Goal: Task Accomplishment & Management: Manage account settings

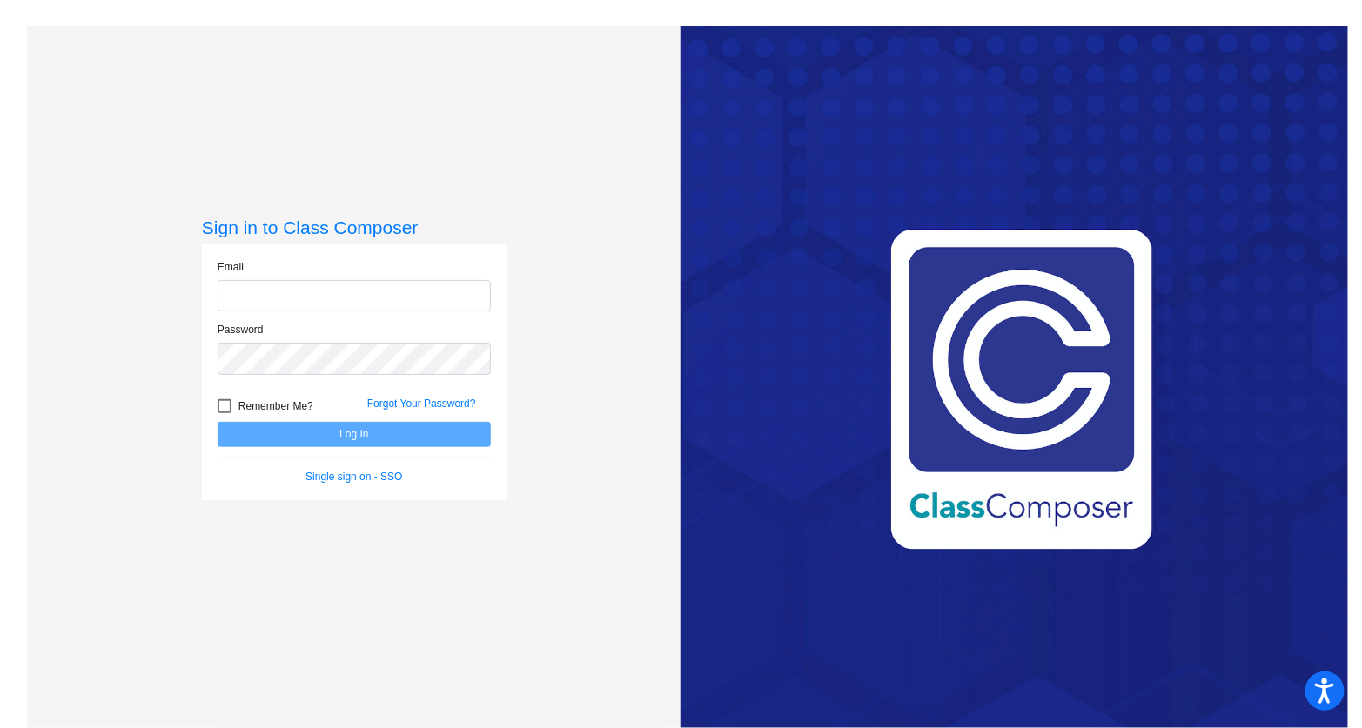
type input "[EMAIL_ADDRESS][DOMAIN_NAME]"
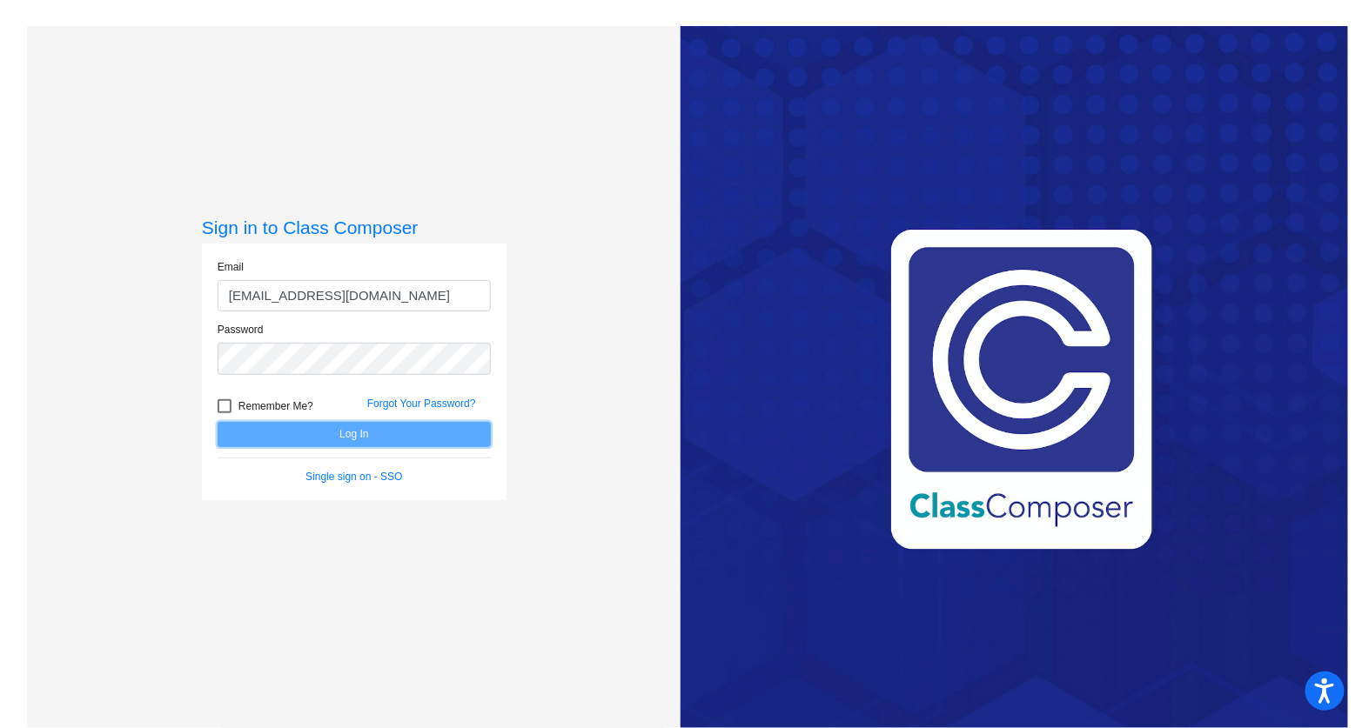
click at [334, 435] on button "Log In" at bounding box center [354, 434] width 273 height 25
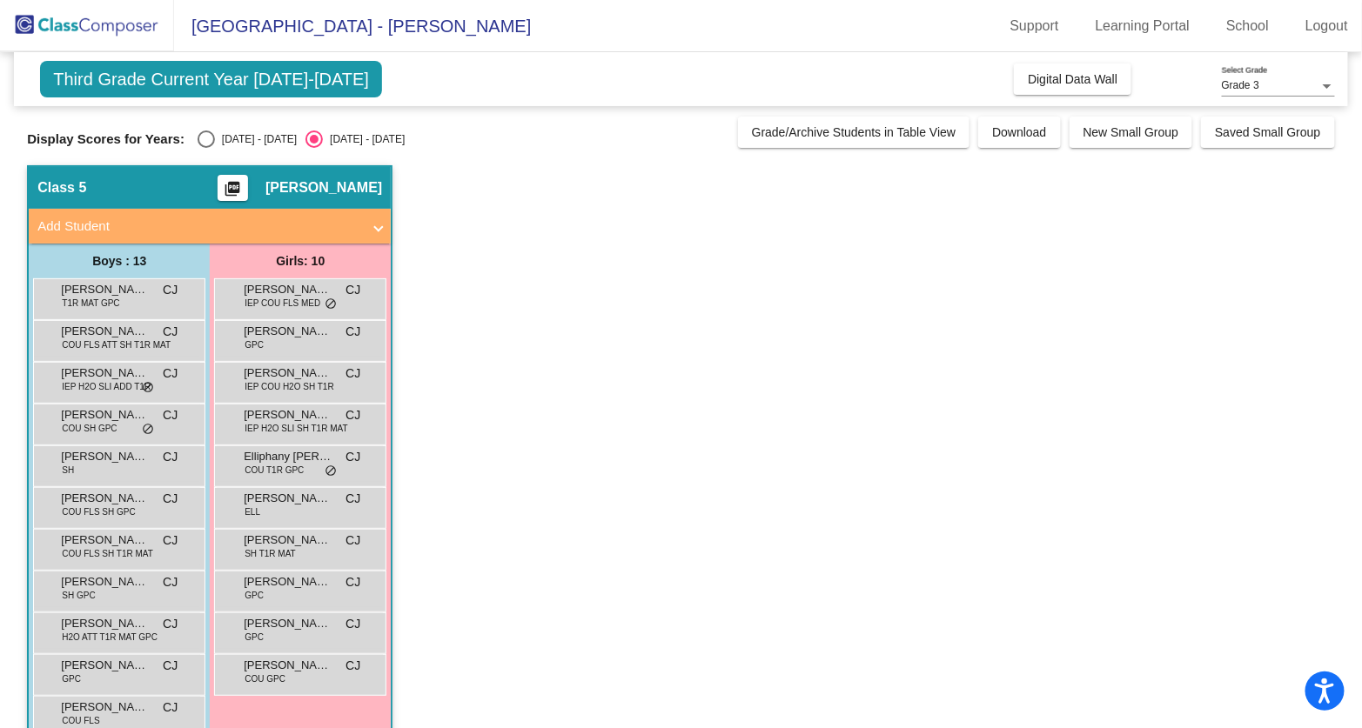
click at [204, 143] on div "Select an option" at bounding box center [205, 139] width 17 height 17
click at [205, 148] on input "[DATE] - [DATE]" at bounding box center [205, 148] width 1 height 1
radio input "true"
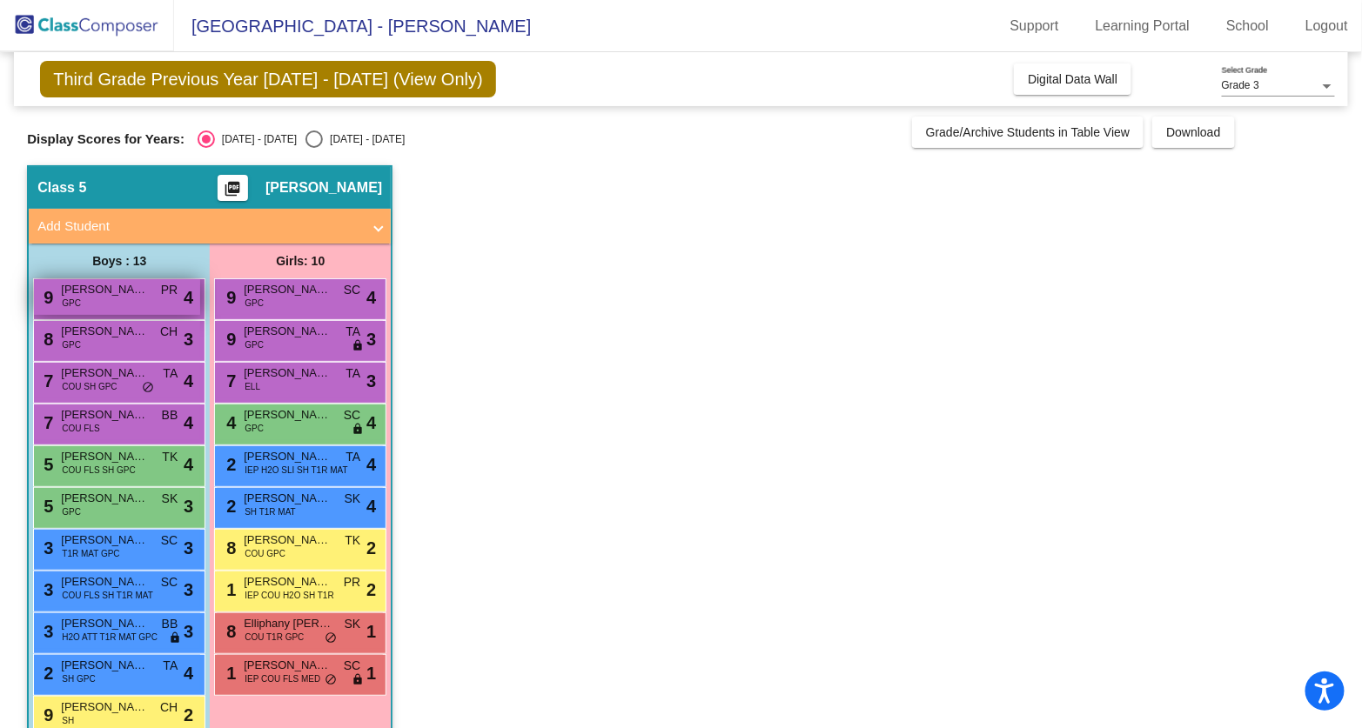
click at [120, 294] on span "[PERSON_NAME]" at bounding box center [104, 289] width 87 height 17
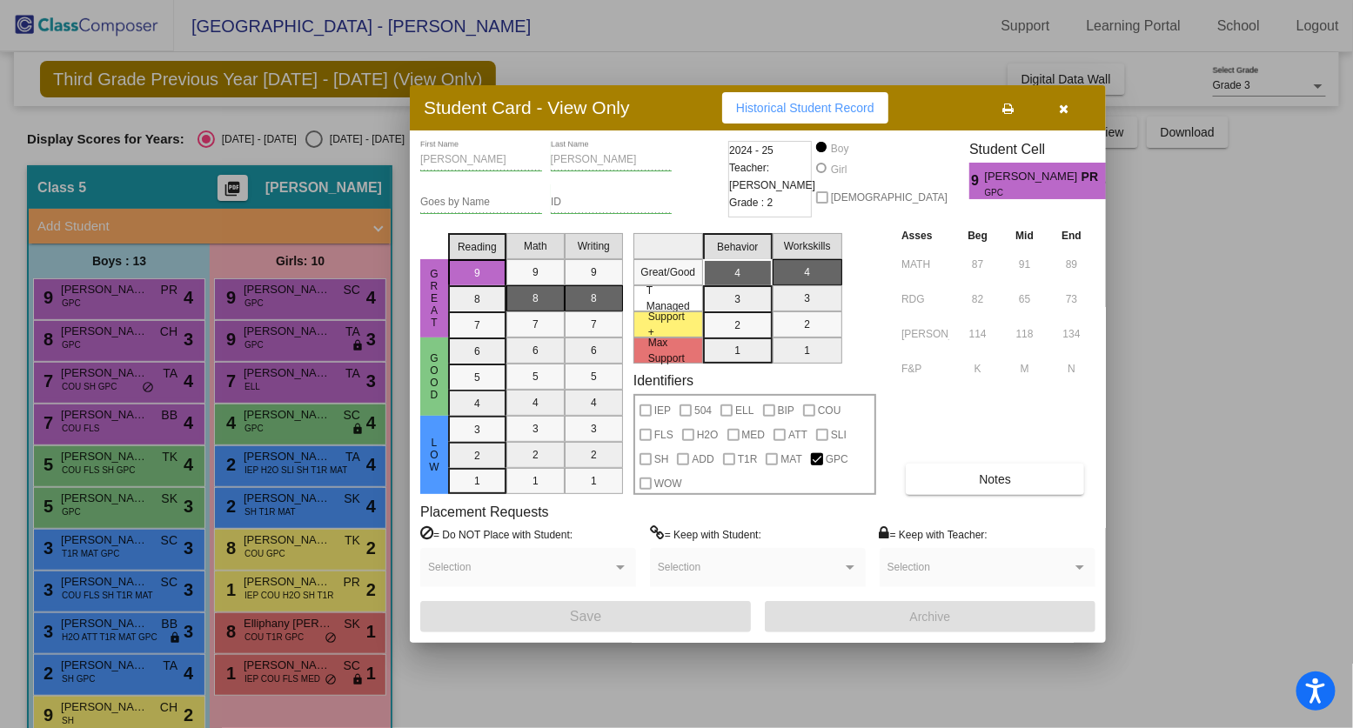
click at [1066, 105] on icon "button" at bounding box center [1065, 109] width 10 height 12
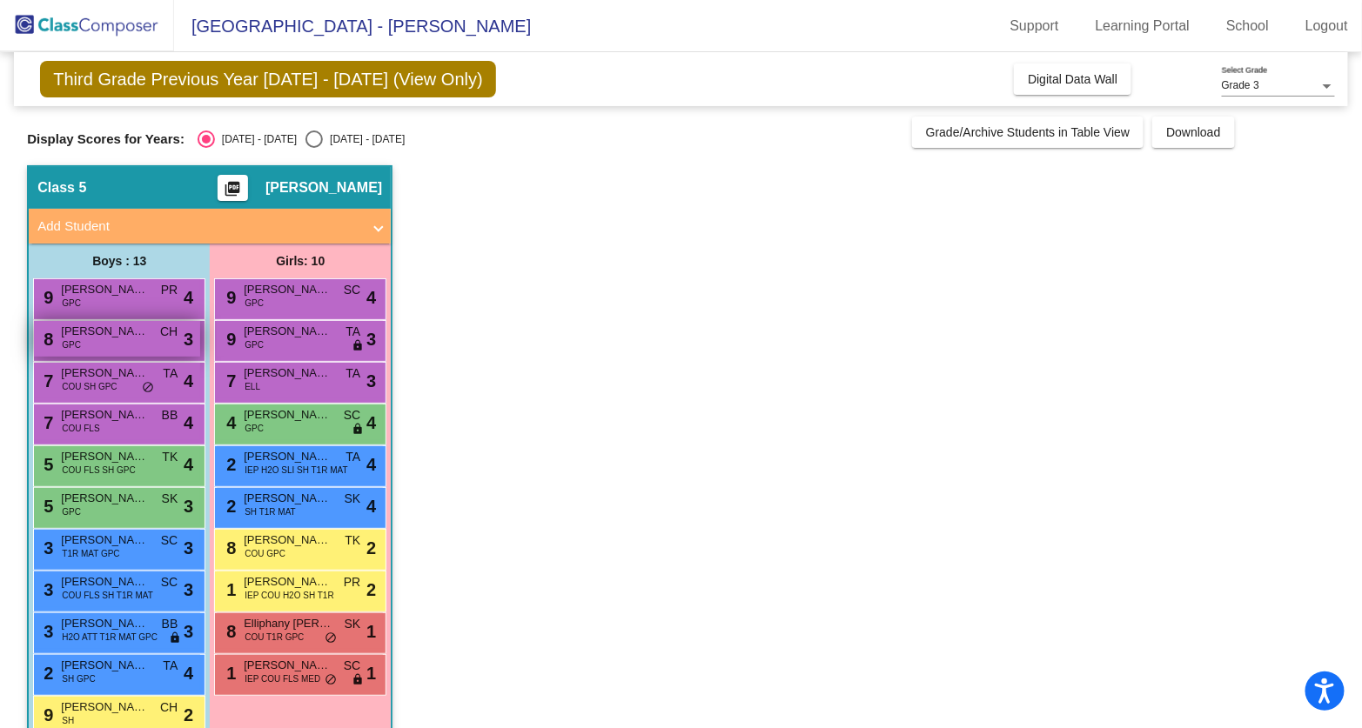
click at [105, 338] on span "[PERSON_NAME]" at bounding box center [104, 331] width 87 height 17
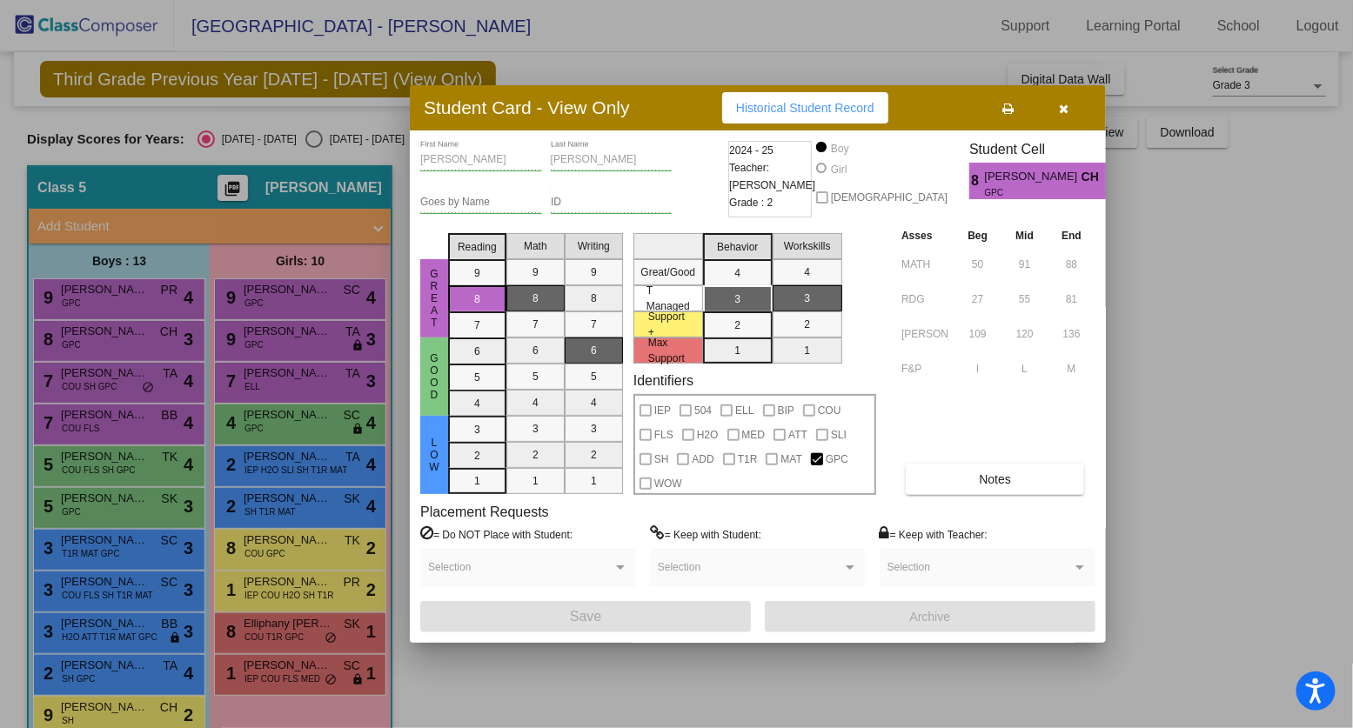
click at [100, 388] on div at bounding box center [676, 364] width 1353 height 728
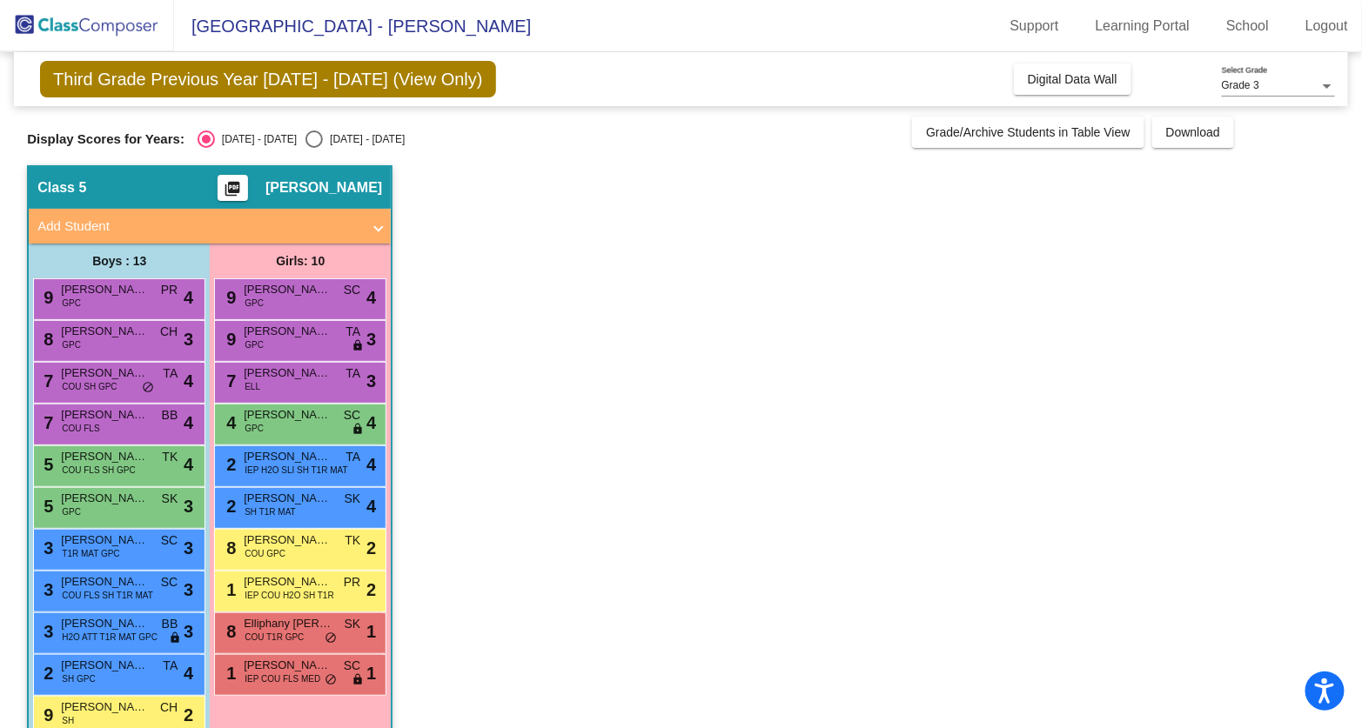
click at [100, 388] on span "COU SH GPC" at bounding box center [89, 386] width 55 height 13
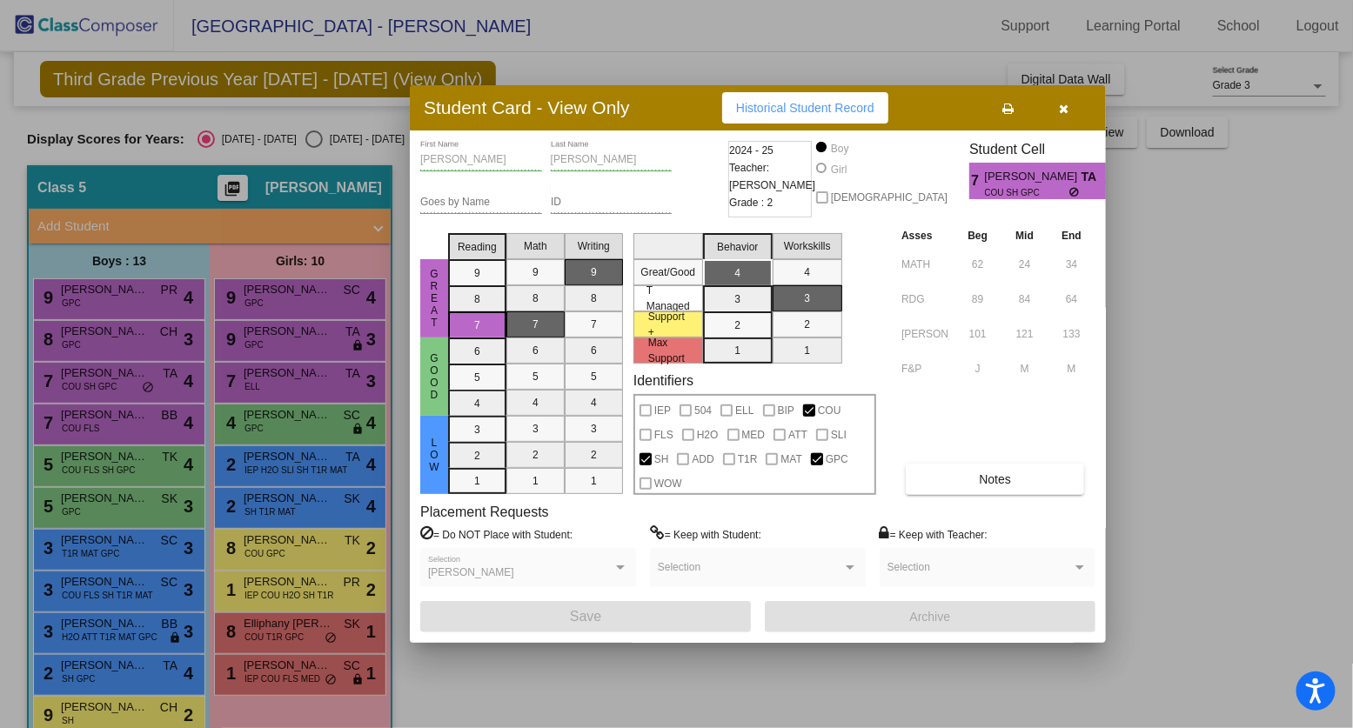
click at [88, 421] on div at bounding box center [676, 364] width 1353 height 728
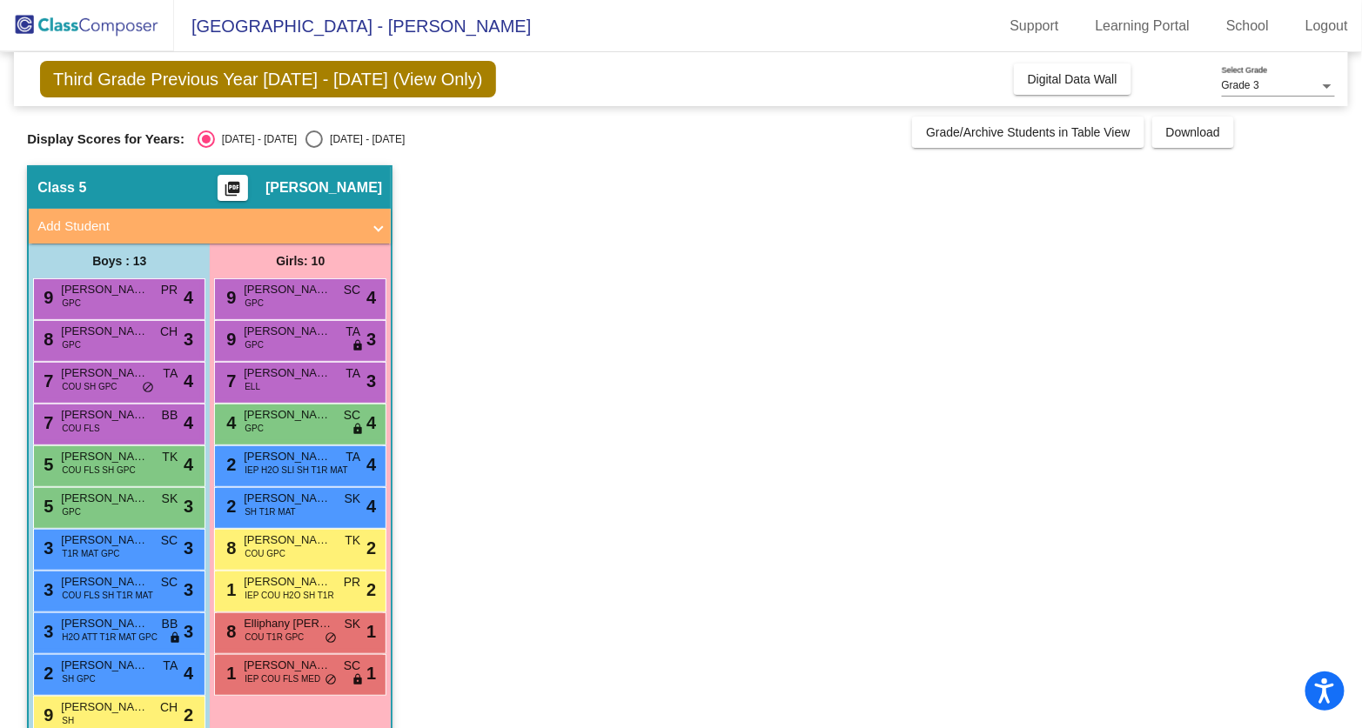
click at [88, 422] on span "COU FLS" at bounding box center [80, 428] width 37 height 13
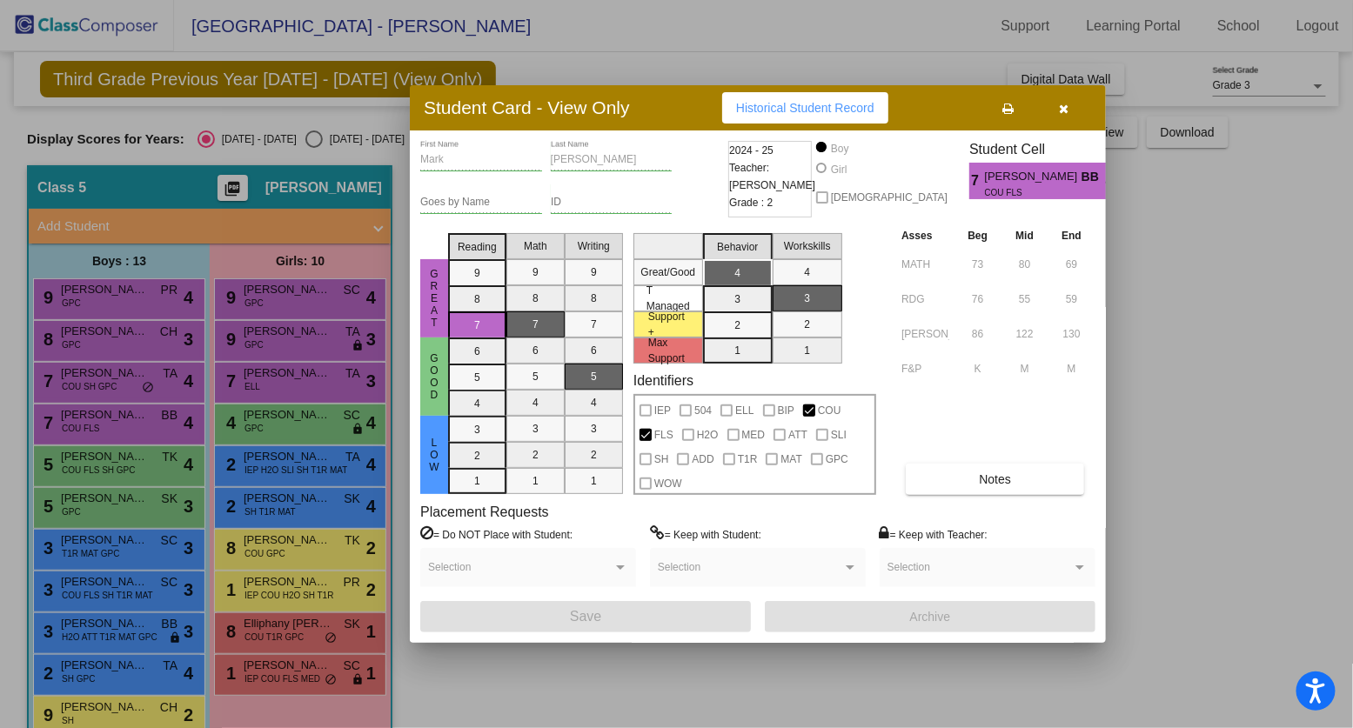
click at [73, 472] on div at bounding box center [676, 364] width 1353 height 728
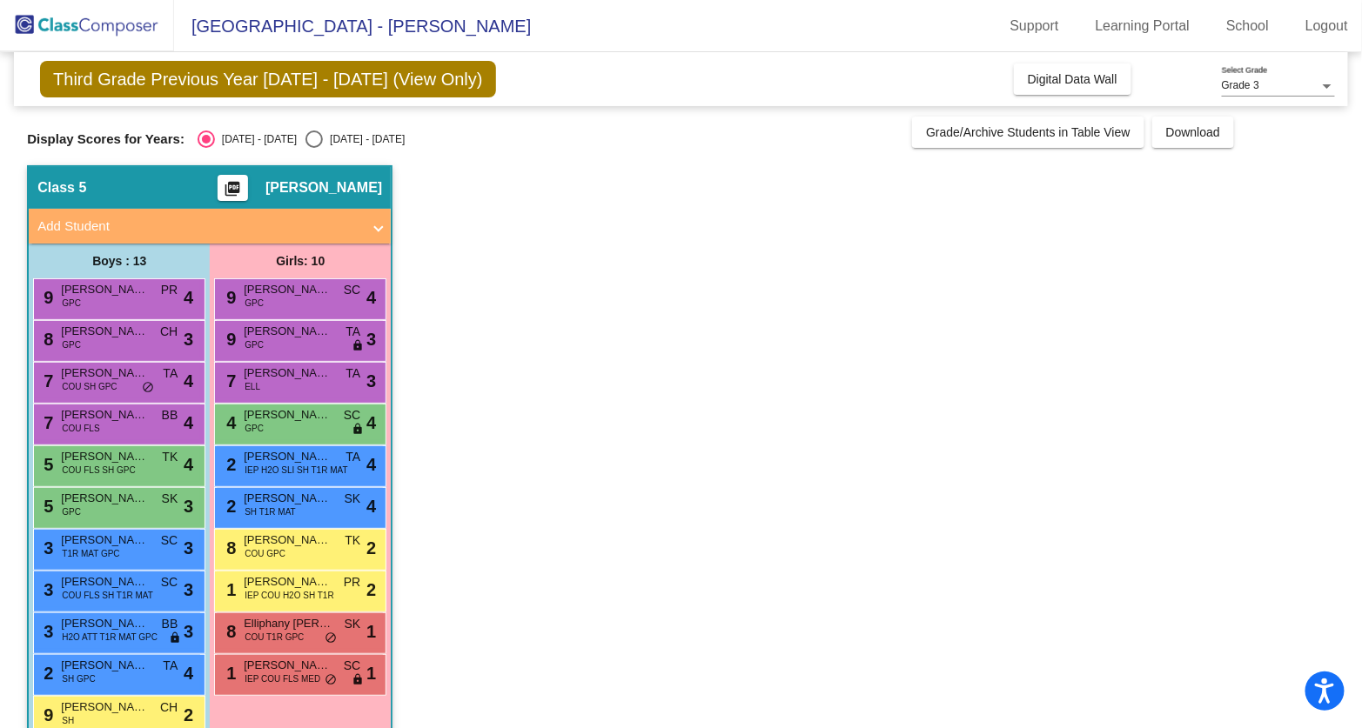
click at [73, 472] on span "COU FLS SH GPC" at bounding box center [98, 470] width 73 height 13
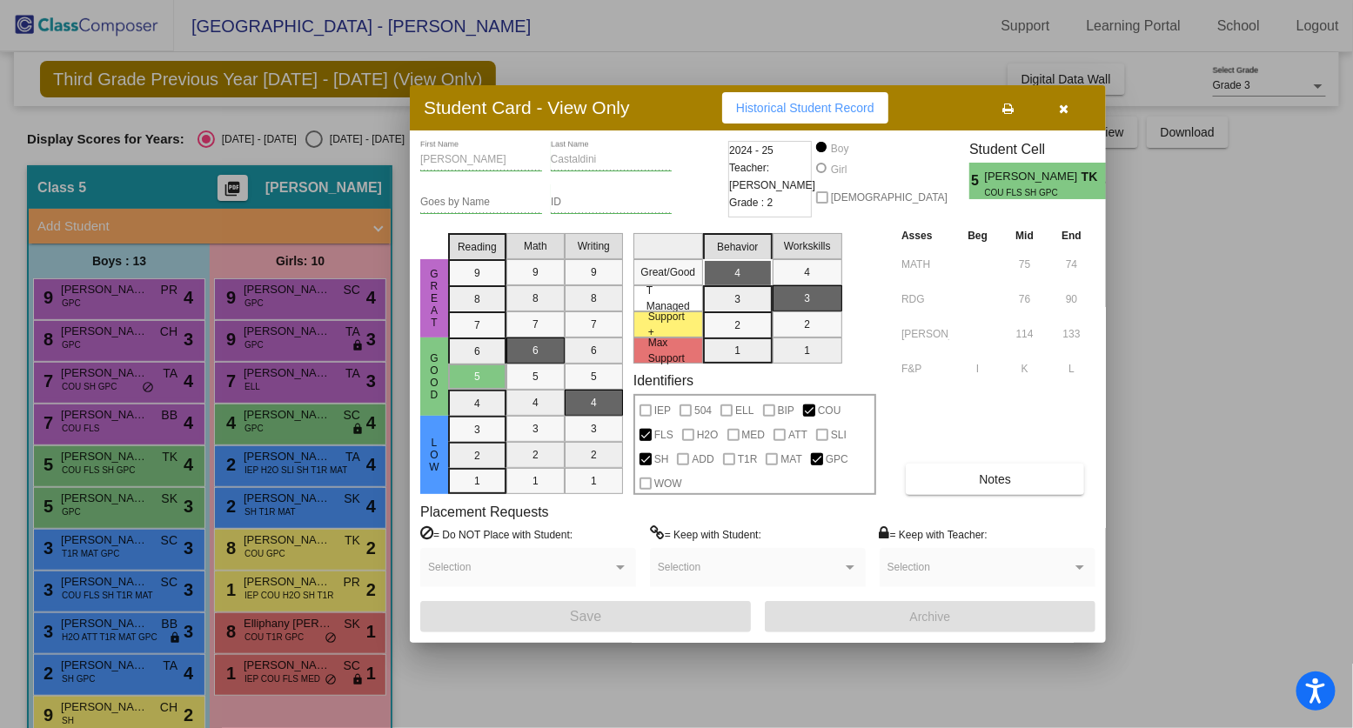
click at [89, 502] on div at bounding box center [676, 364] width 1353 height 728
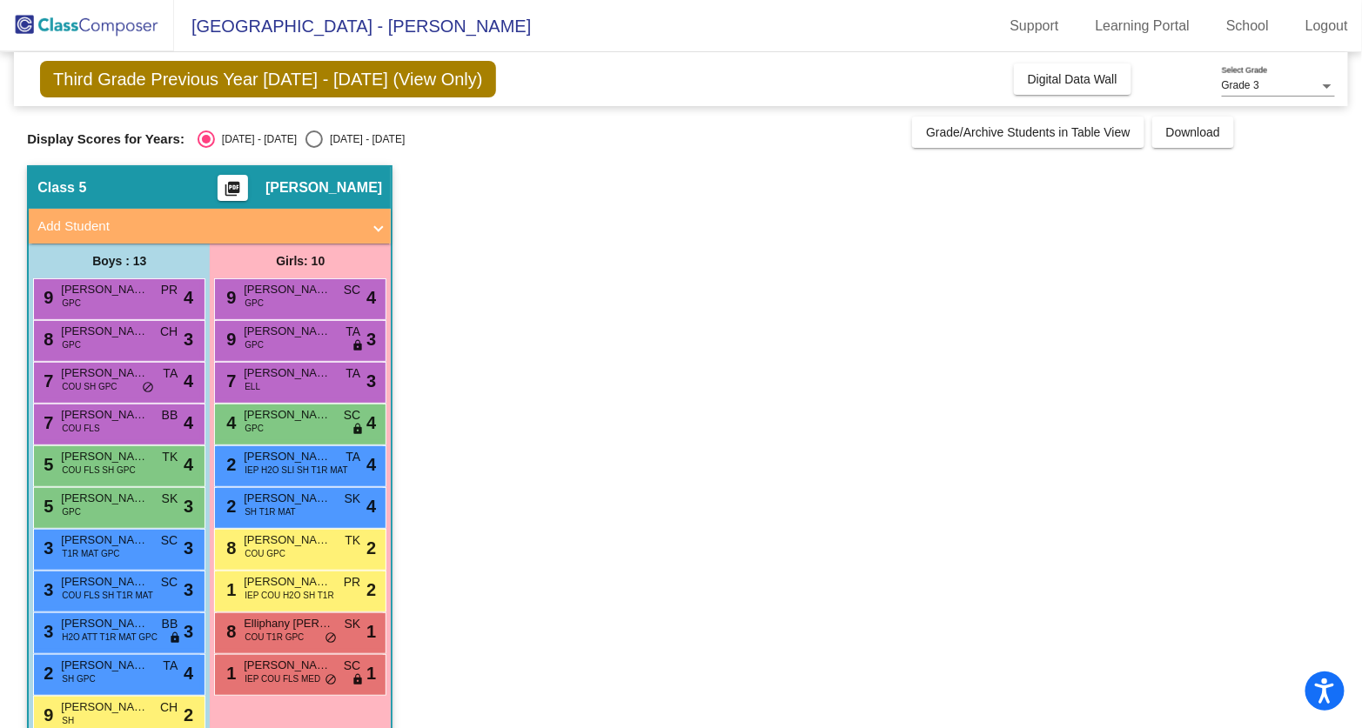
click at [89, 502] on span "[PERSON_NAME]" at bounding box center [104, 498] width 87 height 17
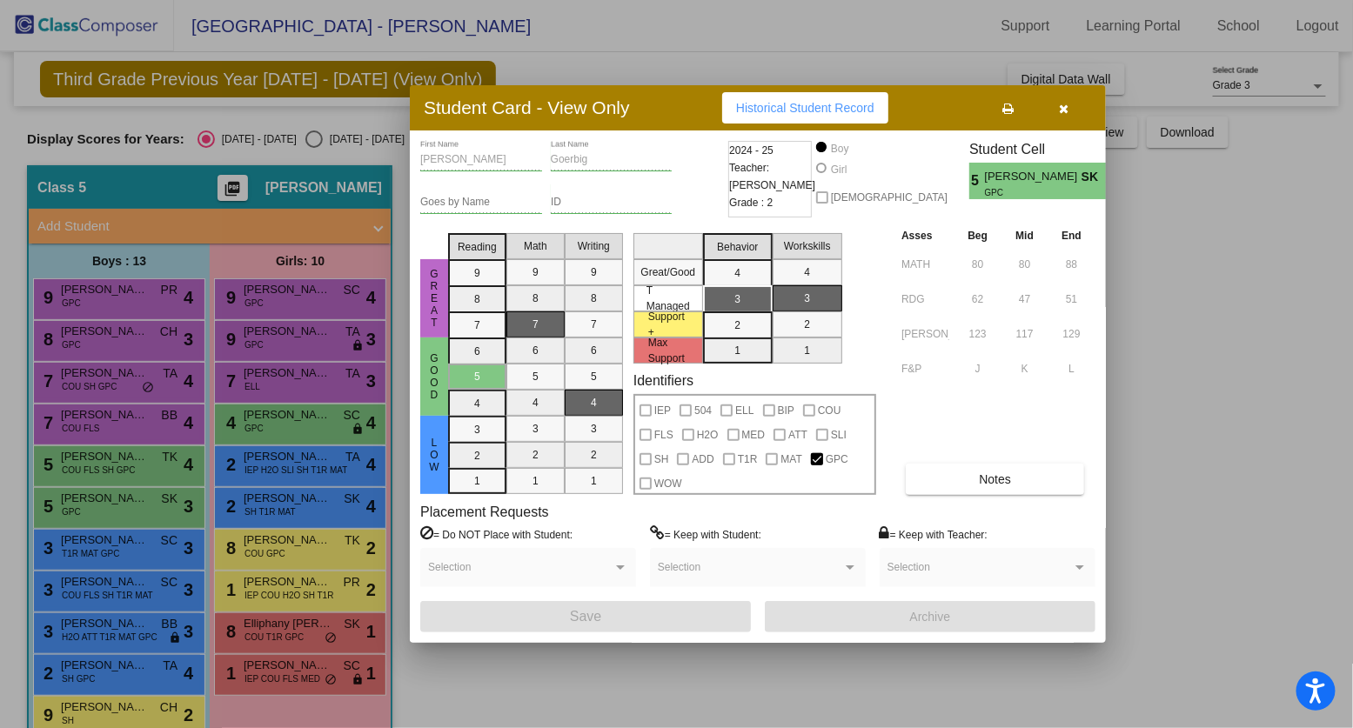
click at [77, 549] on div at bounding box center [676, 364] width 1353 height 728
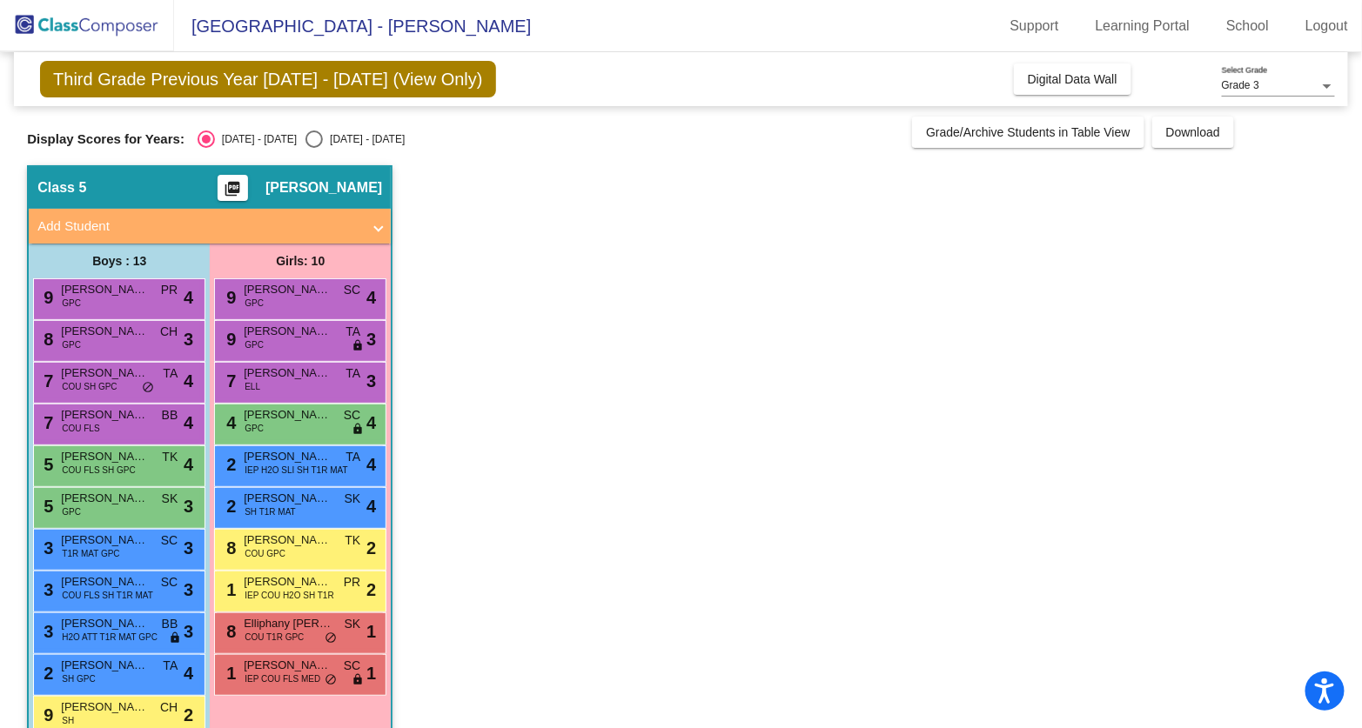
click at [77, 549] on span "T1R MAT GPC" at bounding box center [90, 553] width 57 height 13
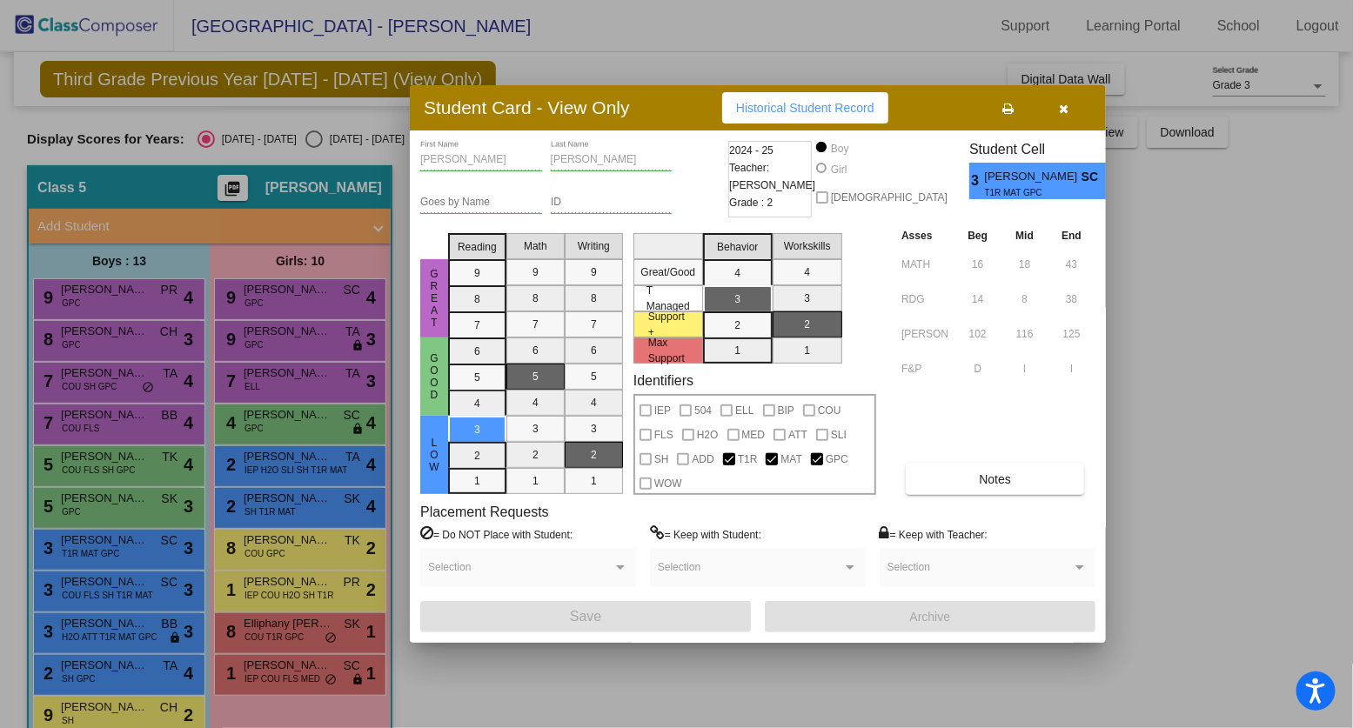
click at [90, 585] on div at bounding box center [676, 364] width 1353 height 728
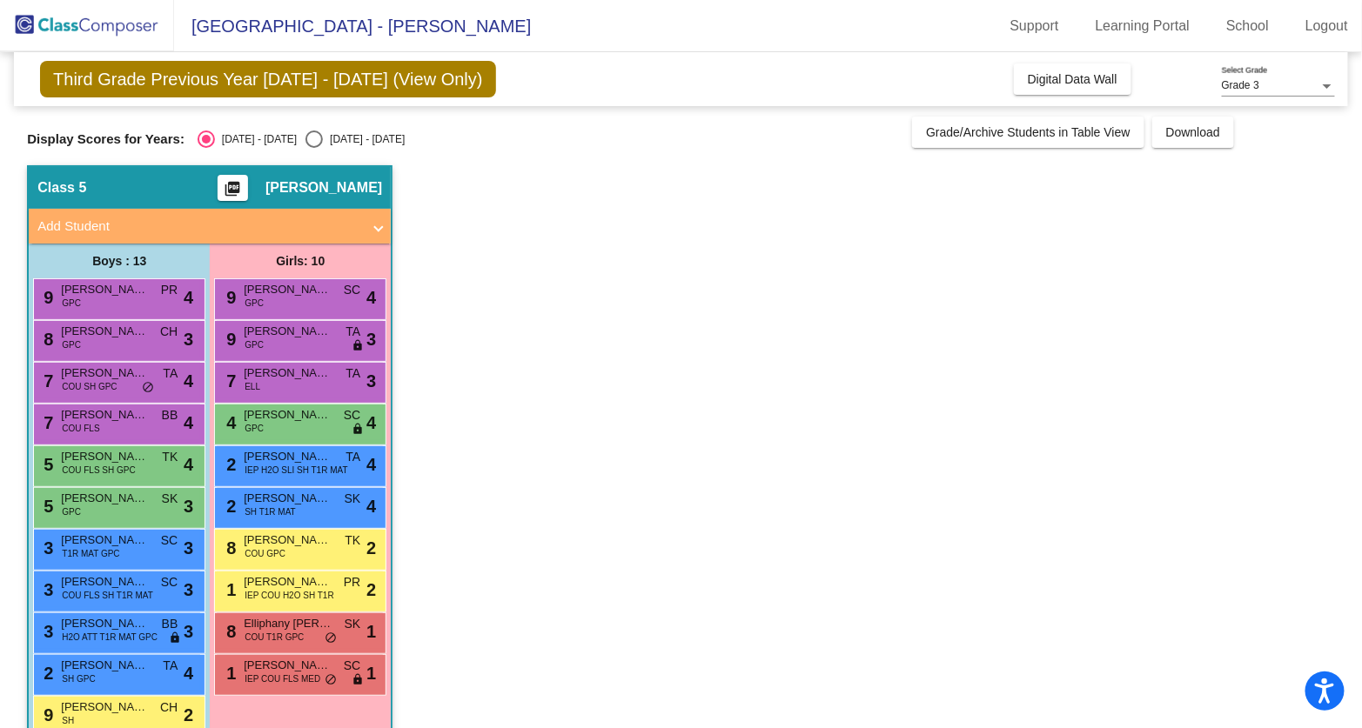
click at [90, 585] on span "[PERSON_NAME]" at bounding box center [104, 581] width 87 height 17
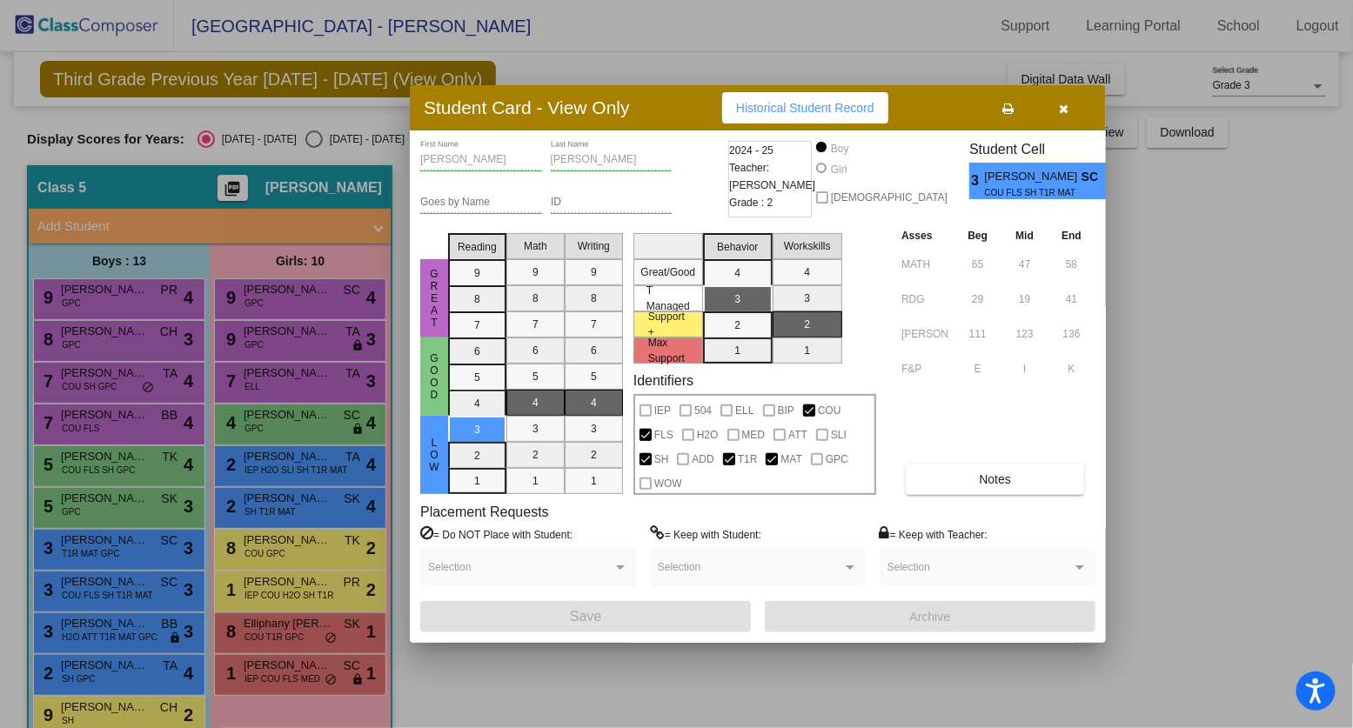
click at [90, 628] on div at bounding box center [676, 364] width 1353 height 728
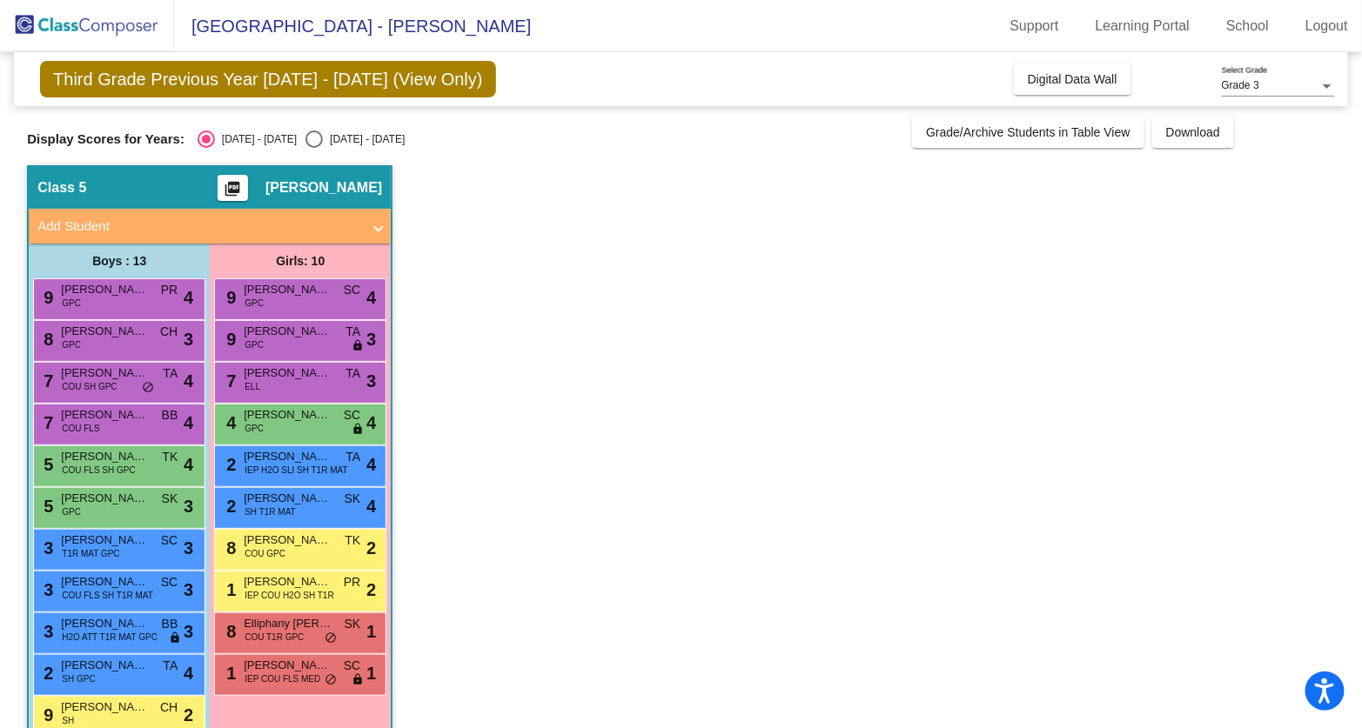
click at [90, 628] on span "[PERSON_NAME]" at bounding box center [104, 623] width 87 height 17
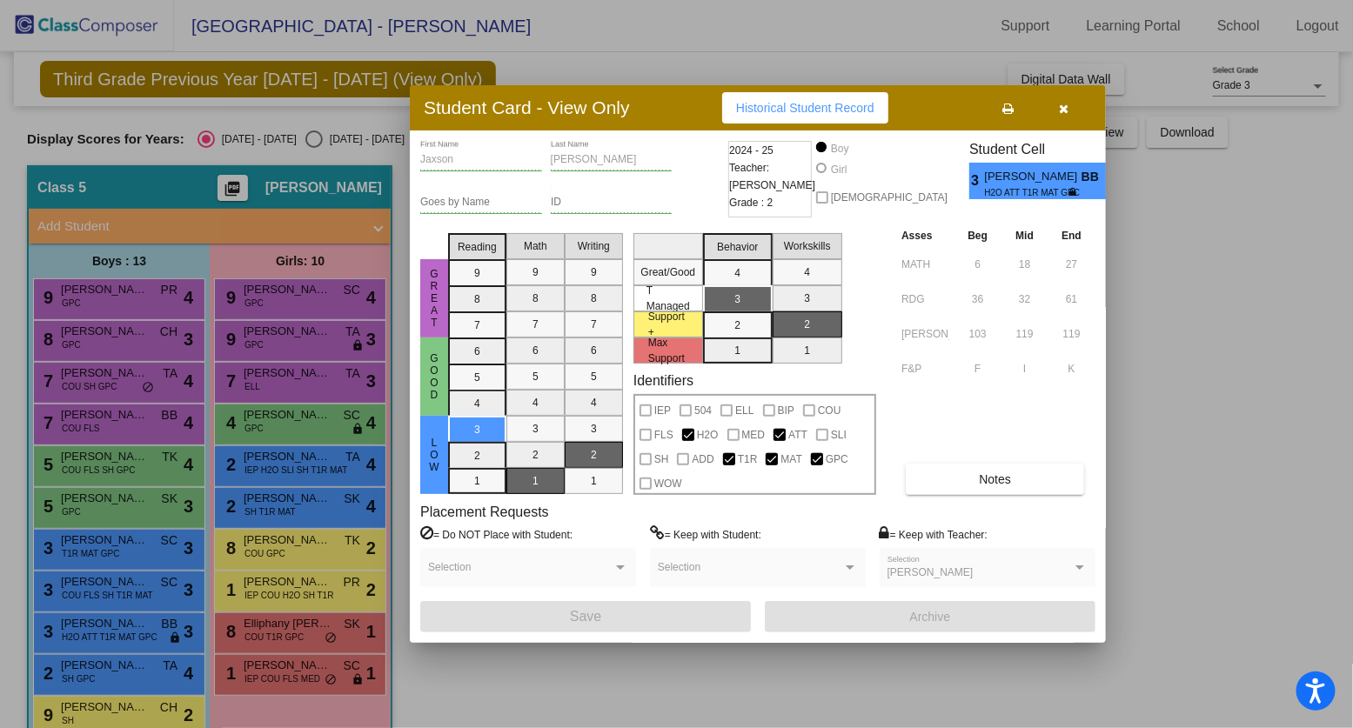
click at [86, 637] on div at bounding box center [676, 364] width 1353 height 728
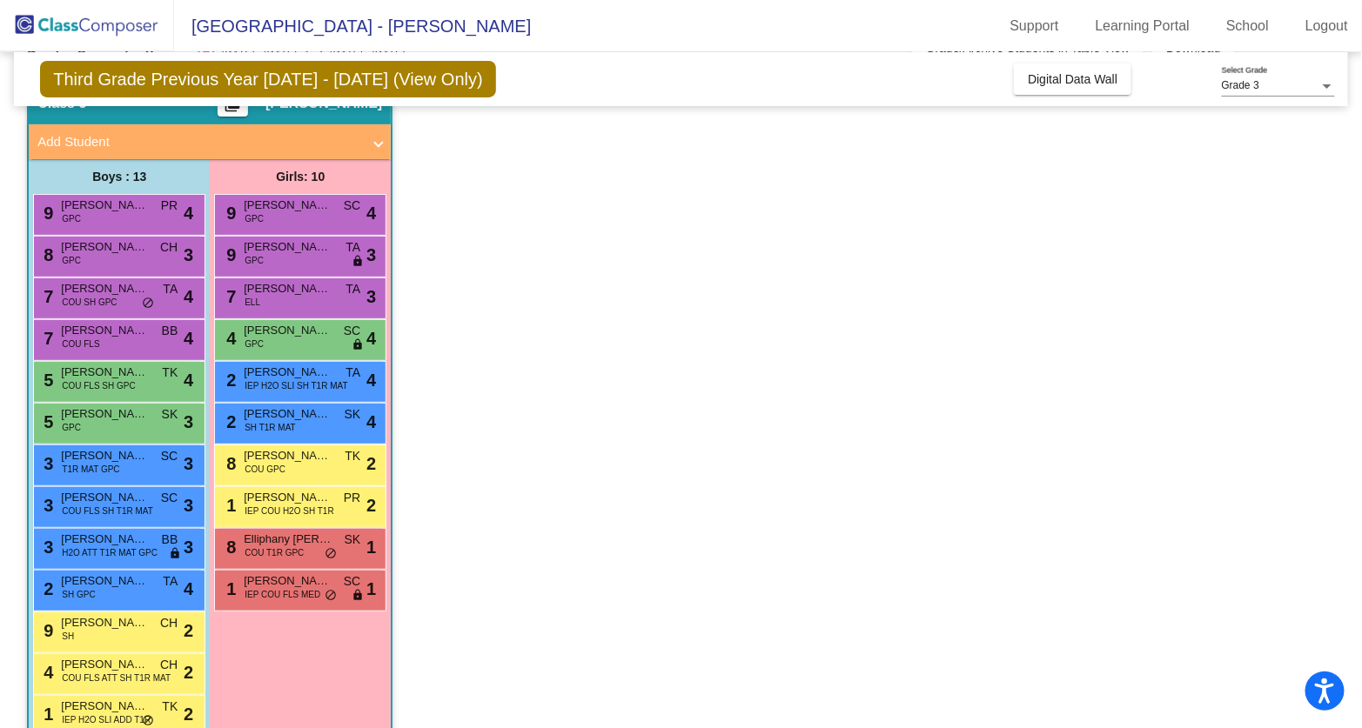
scroll to position [118, 0]
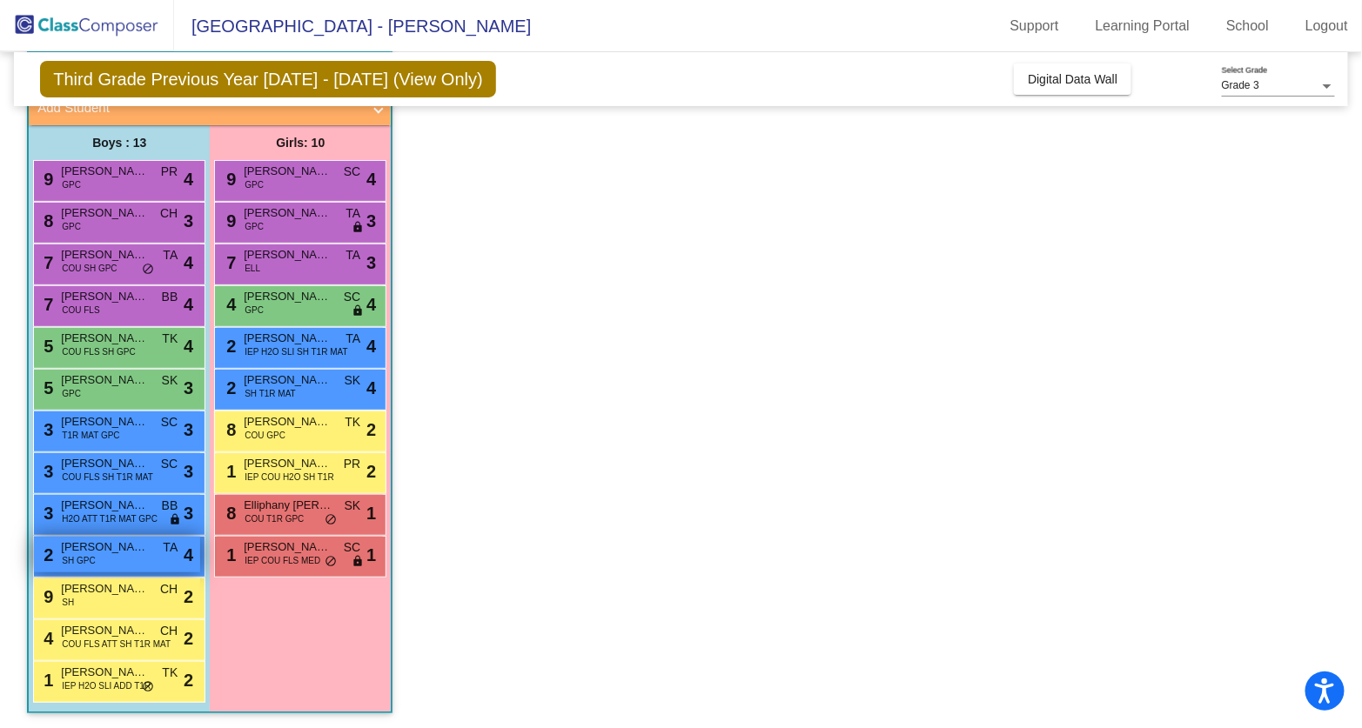
click at [79, 560] on span "SH GPC" at bounding box center [78, 560] width 33 height 13
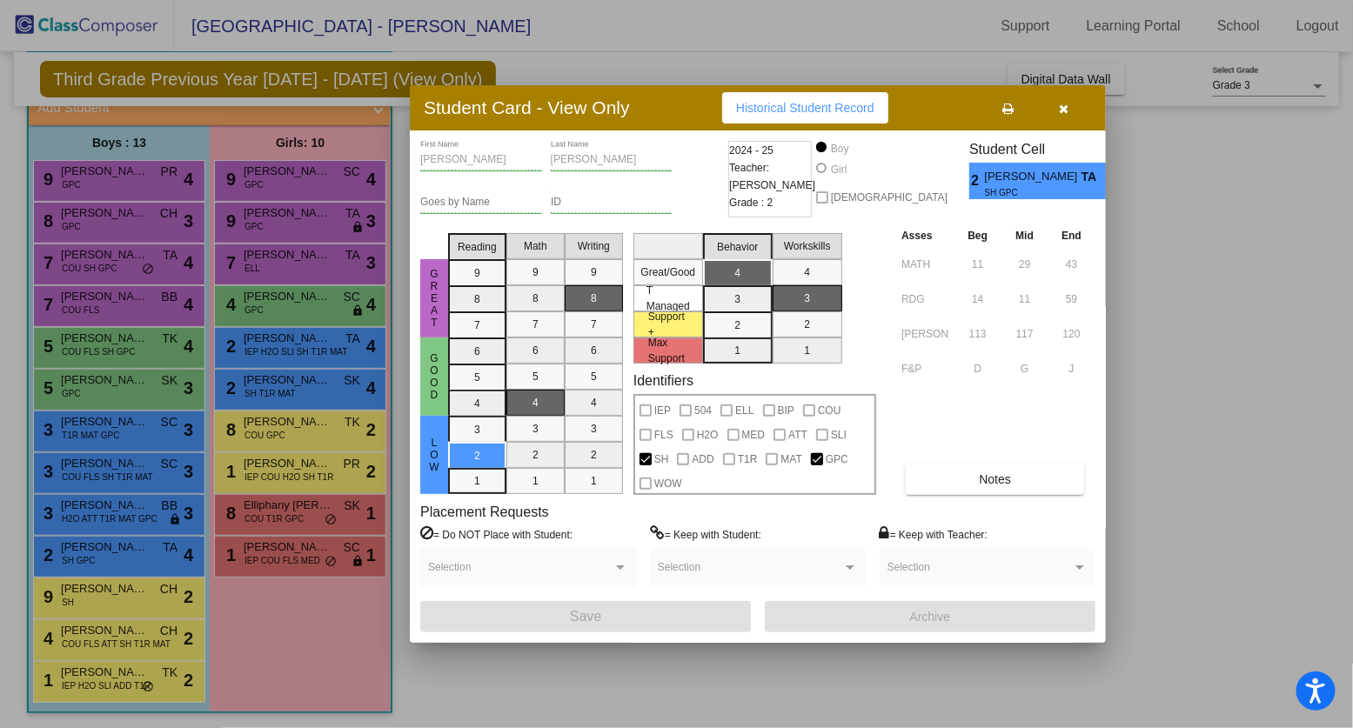
click at [87, 587] on div at bounding box center [676, 364] width 1353 height 728
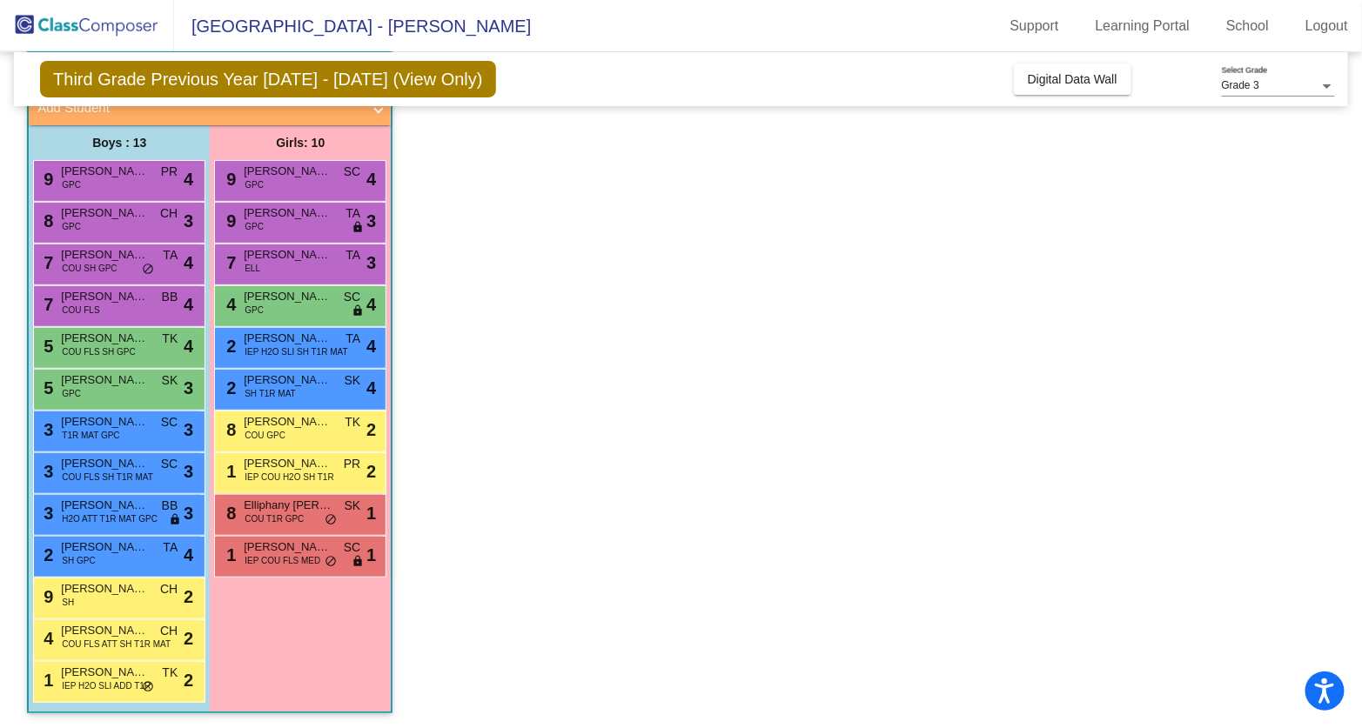
click at [87, 587] on span "[PERSON_NAME]" at bounding box center [104, 588] width 87 height 17
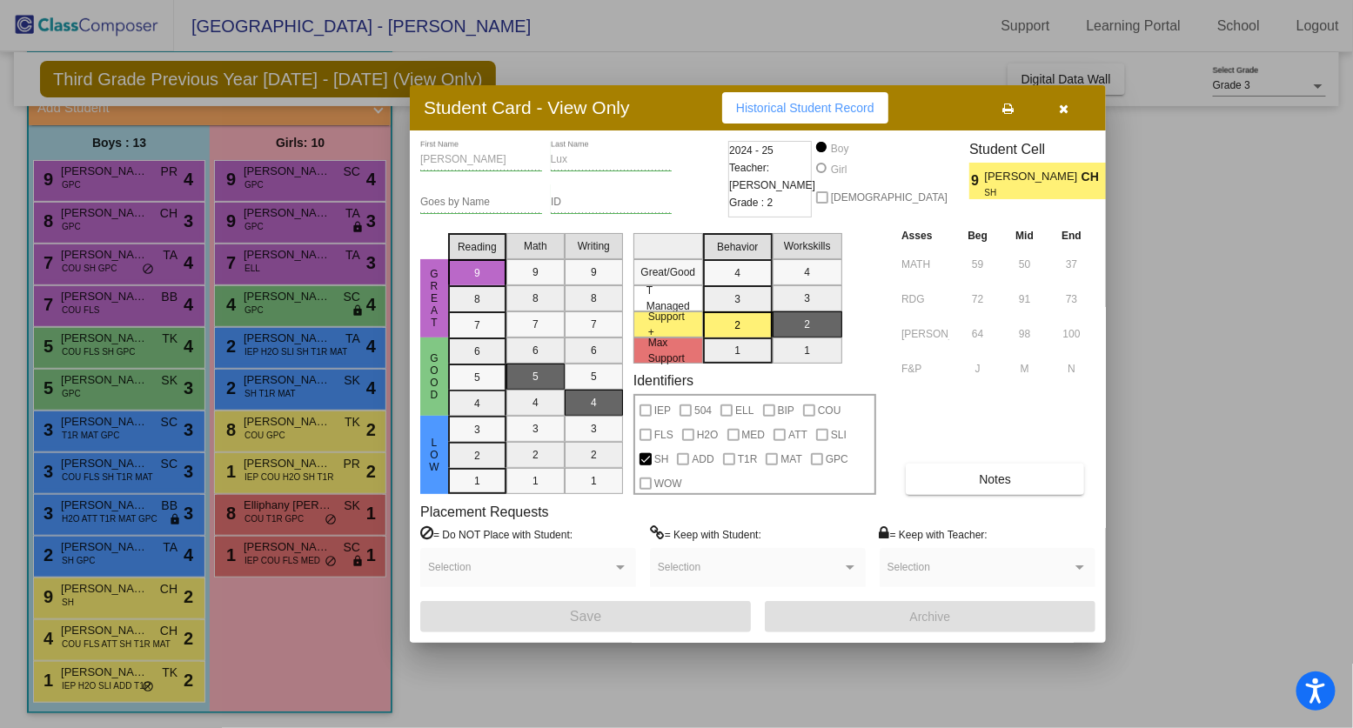
click at [108, 632] on div at bounding box center [676, 364] width 1353 height 728
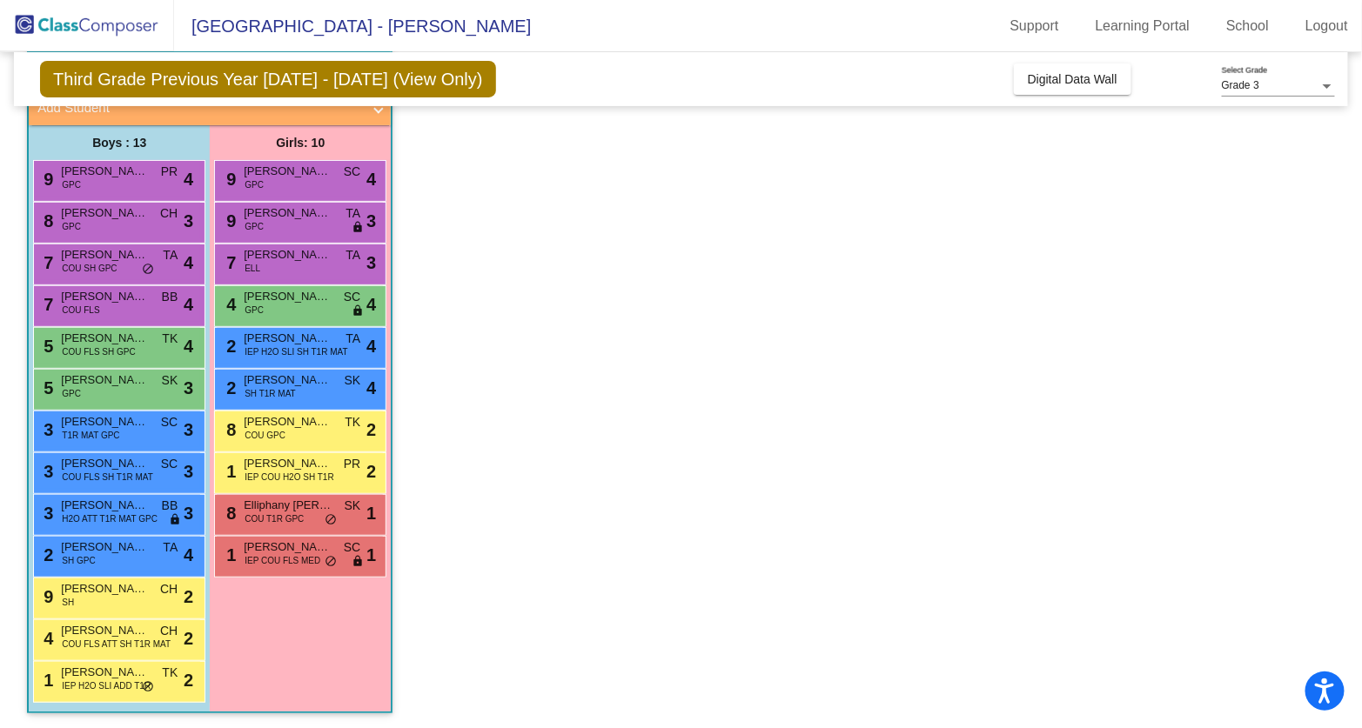
click at [108, 632] on span "[PERSON_NAME]" at bounding box center [104, 630] width 87 height 17
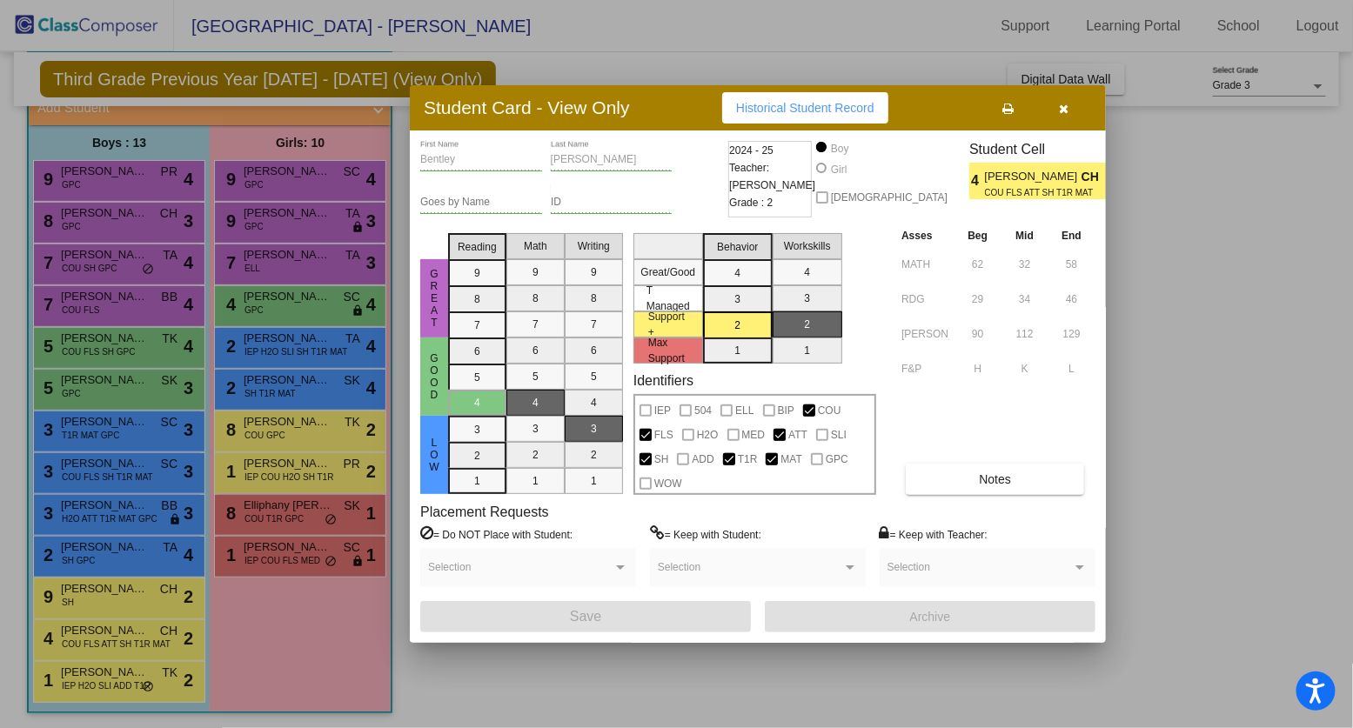
click at [102, 683] on div at bounding box center [676, 364] width 1353 height 728
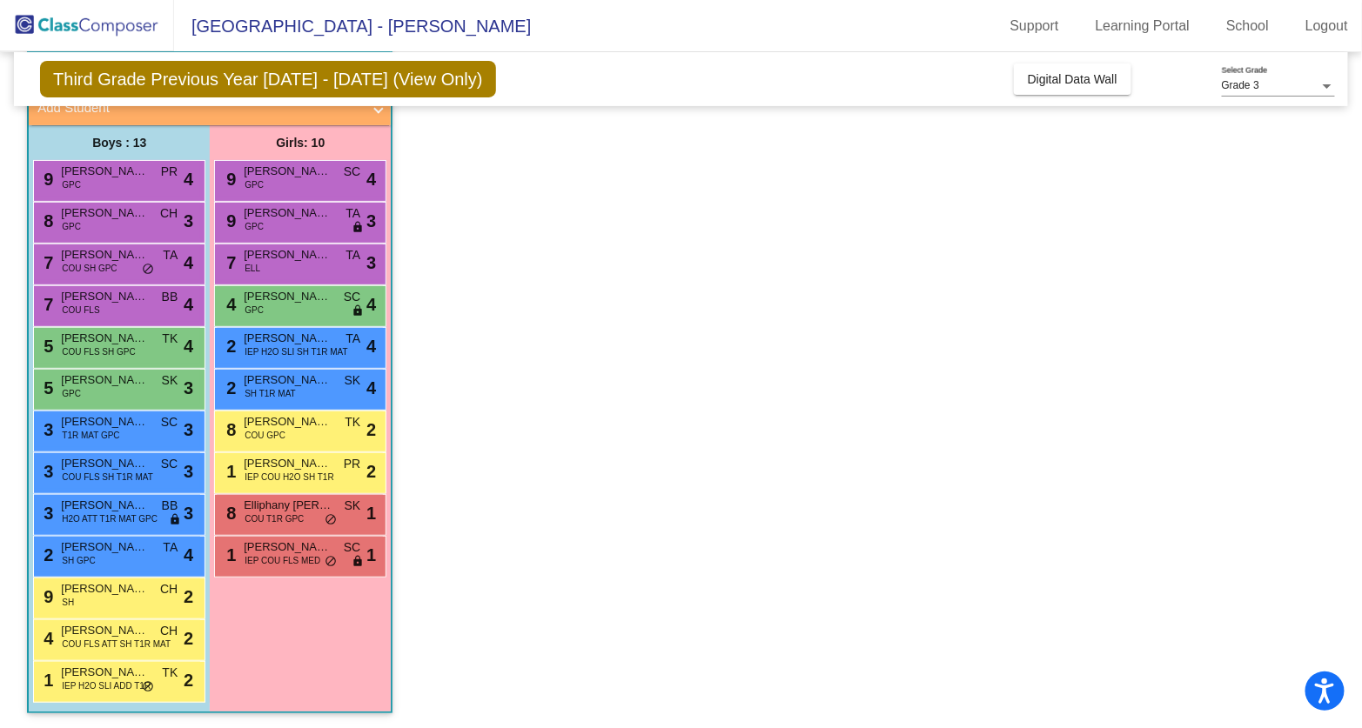
click at [102, 683] on span "IEP H2O SLI ADD T1R" at bounding box center [106, 685] width 89 height 13
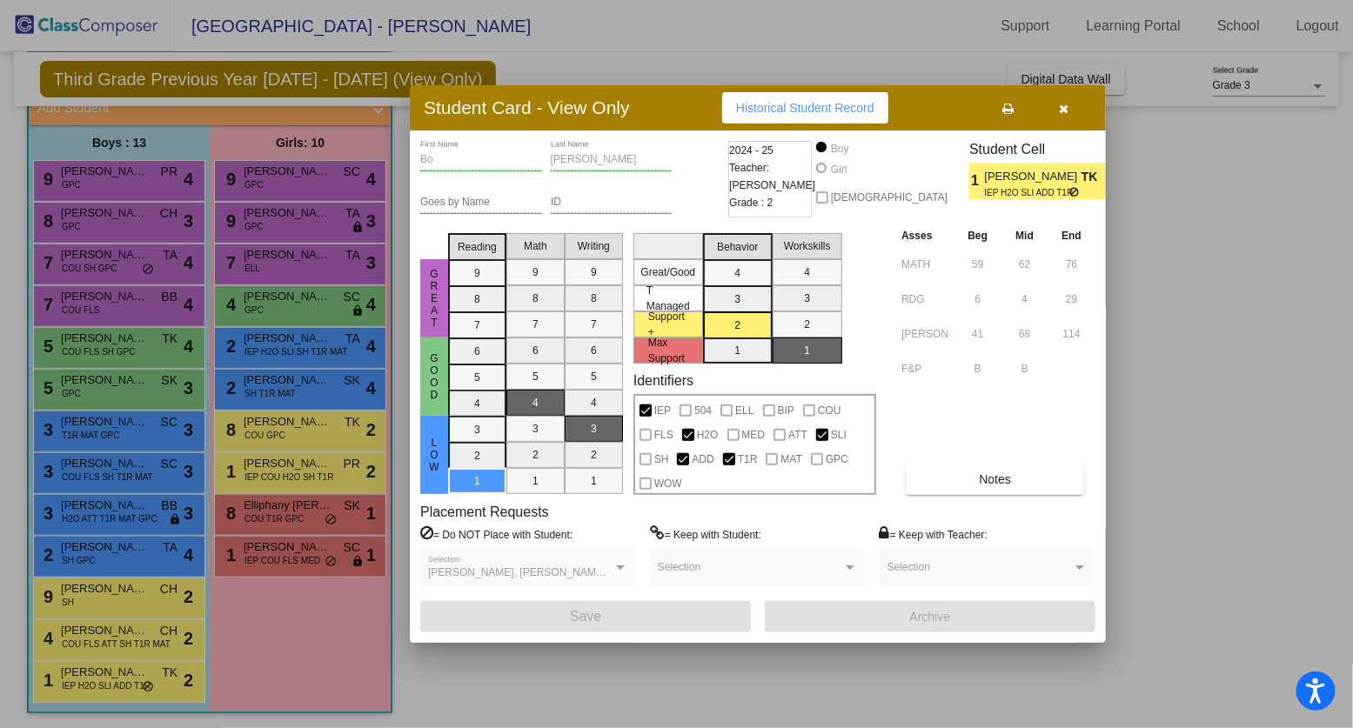
click at [92, 680] on div at bounding box center [676, 364] width 1353 height 728
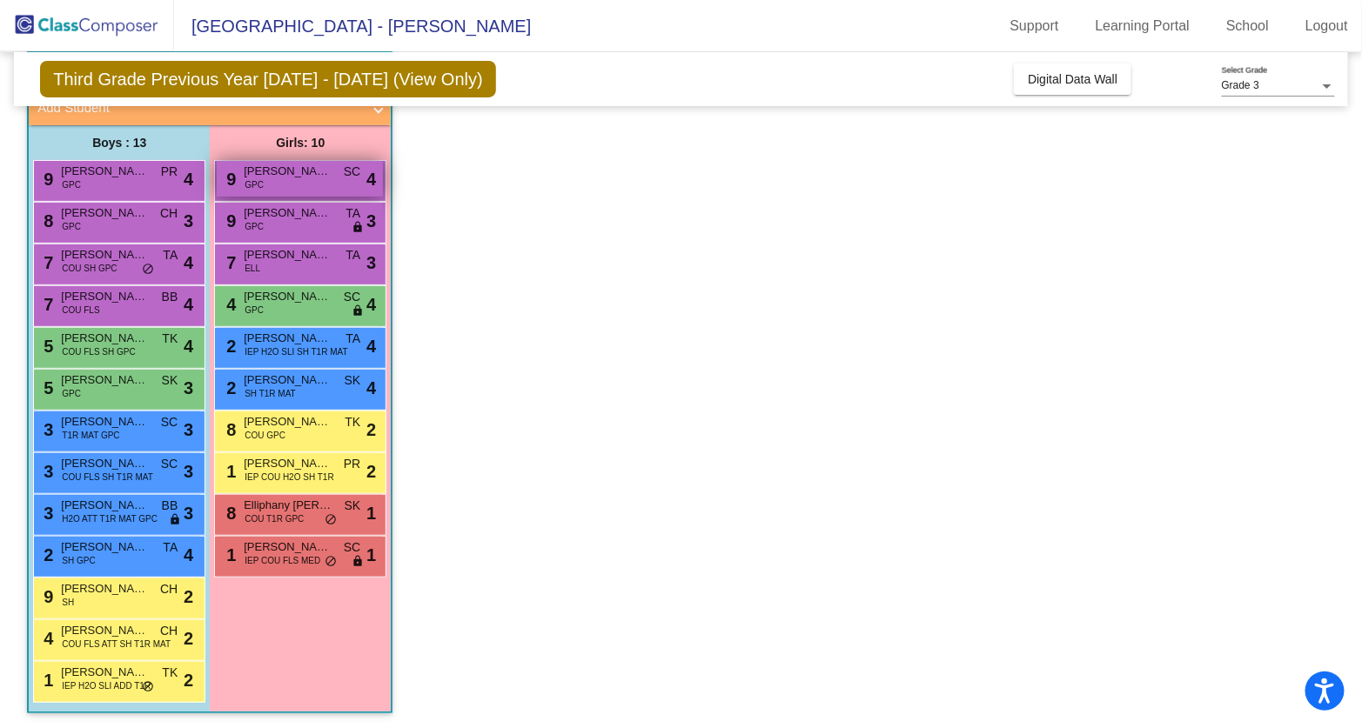
click at [281, 171] on span "[PERSON_NAME]" at bounding box center [287, 171] width 87 height 17
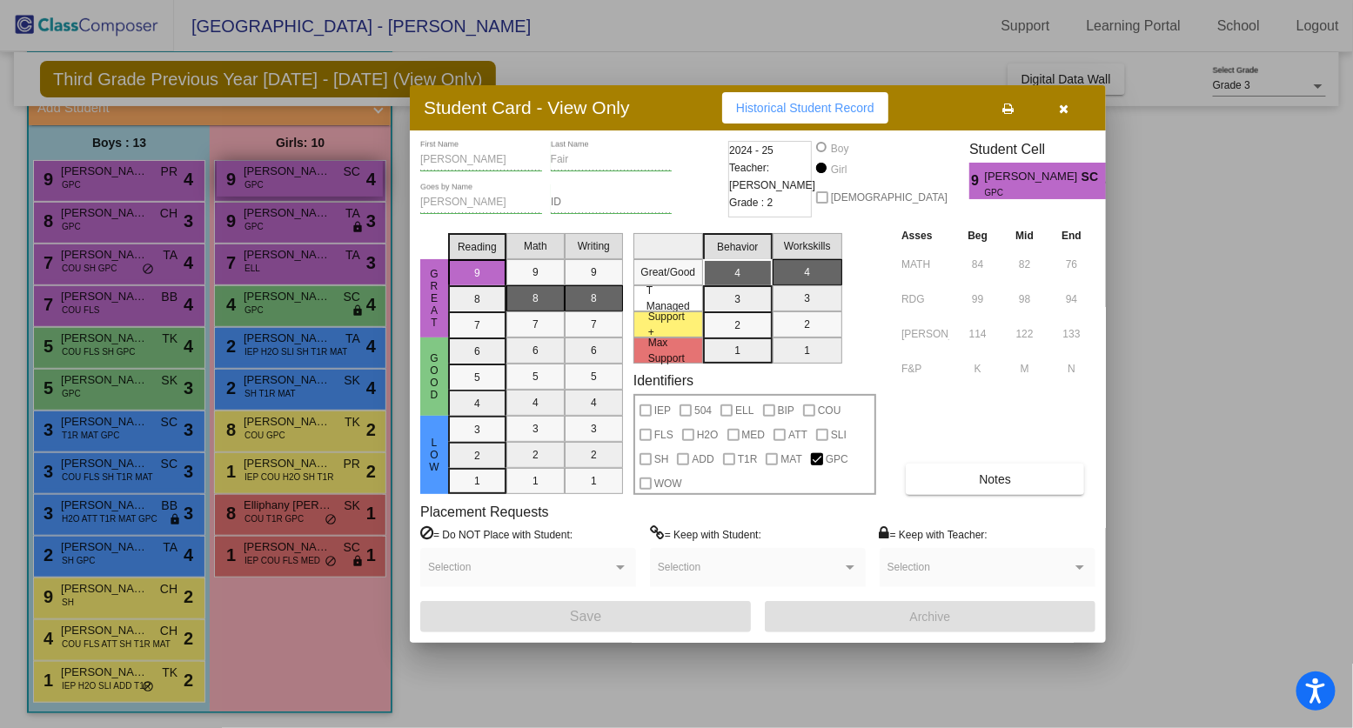
click at [281, 171] on div at bounding box center [676, 364] width 1353 height 728
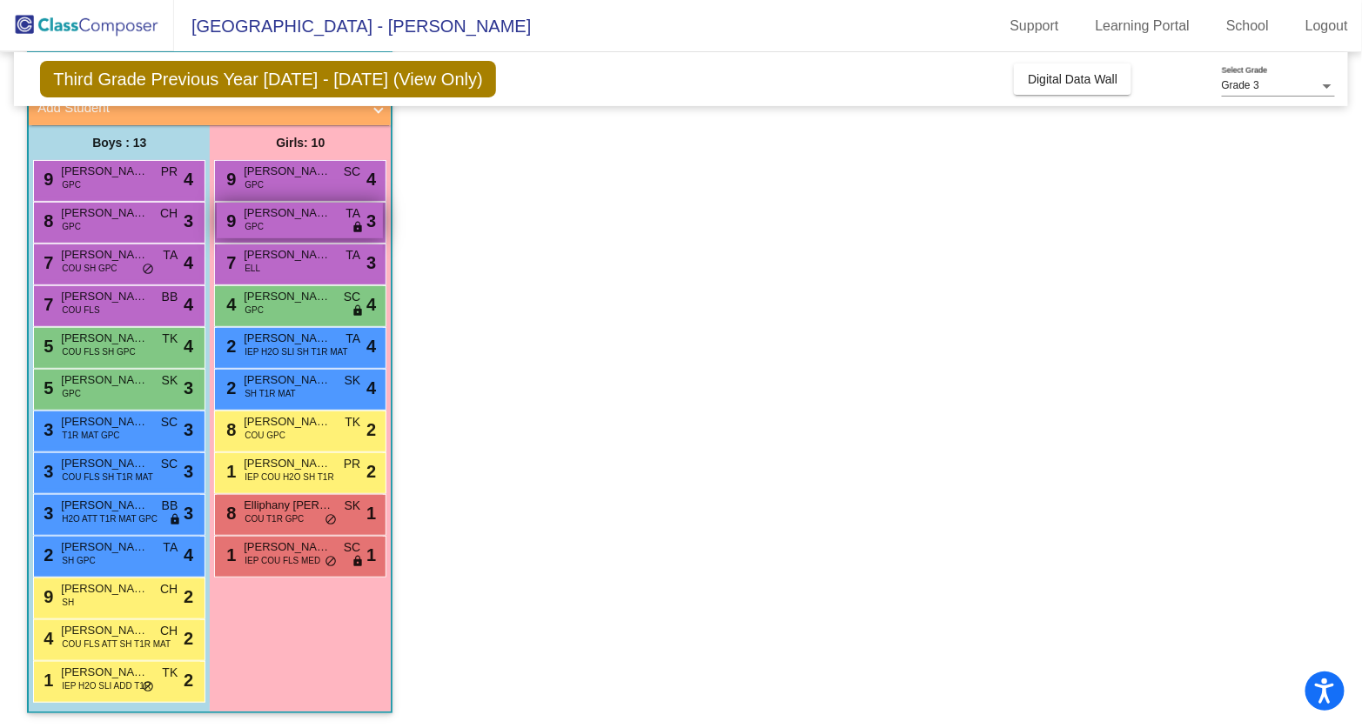
click at [279, 214] on span "[PERSON_NAME]" at bounding box center [287, 212] width 87 height 17
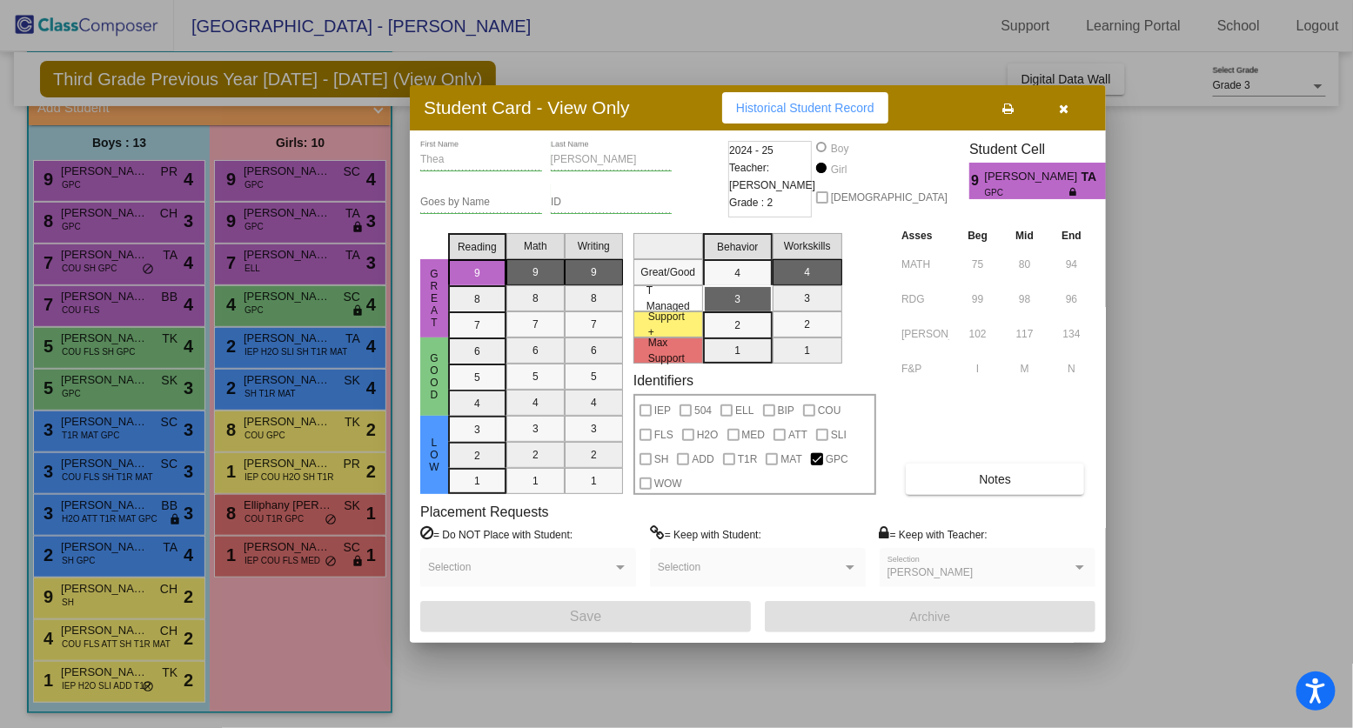
click at [262, 224] on div at bounding box center [676, 364] width 1353 height 728
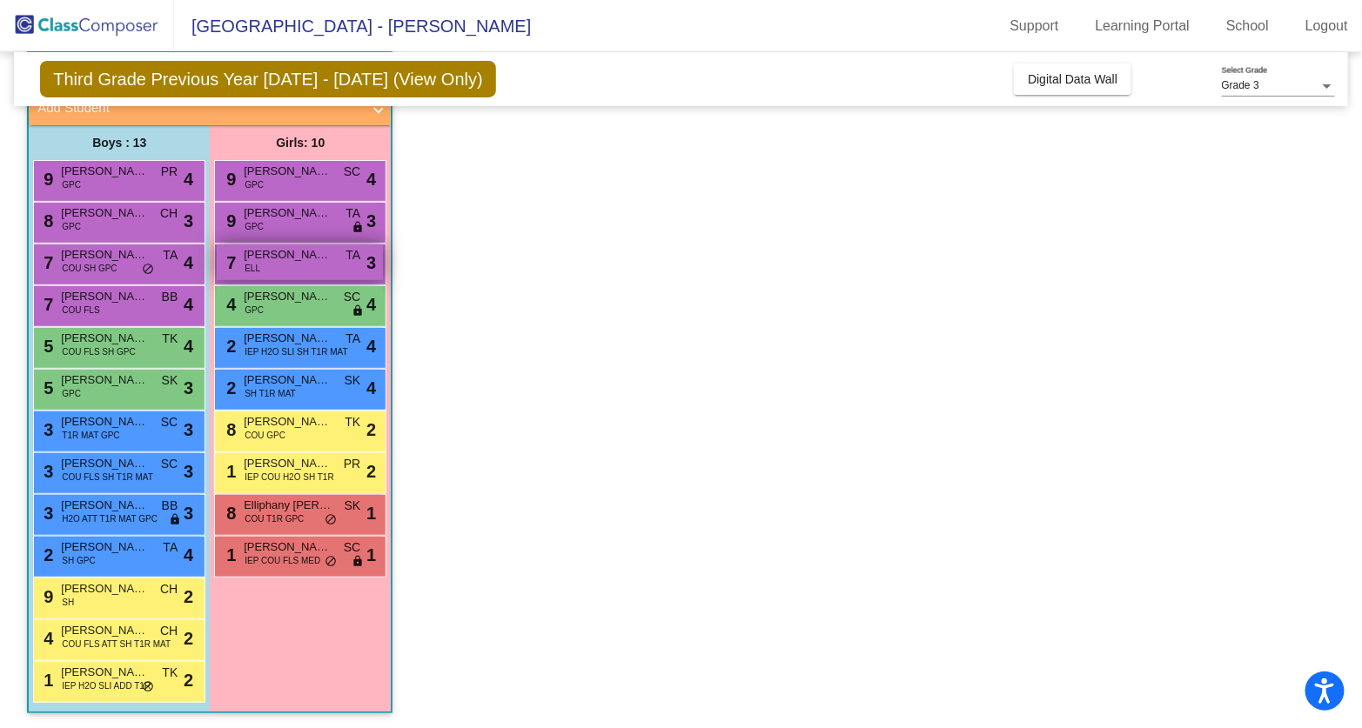
click at [268, 260] on span "[PERSON_NAME]" at bounding box center [287, 254] width 87 height 17
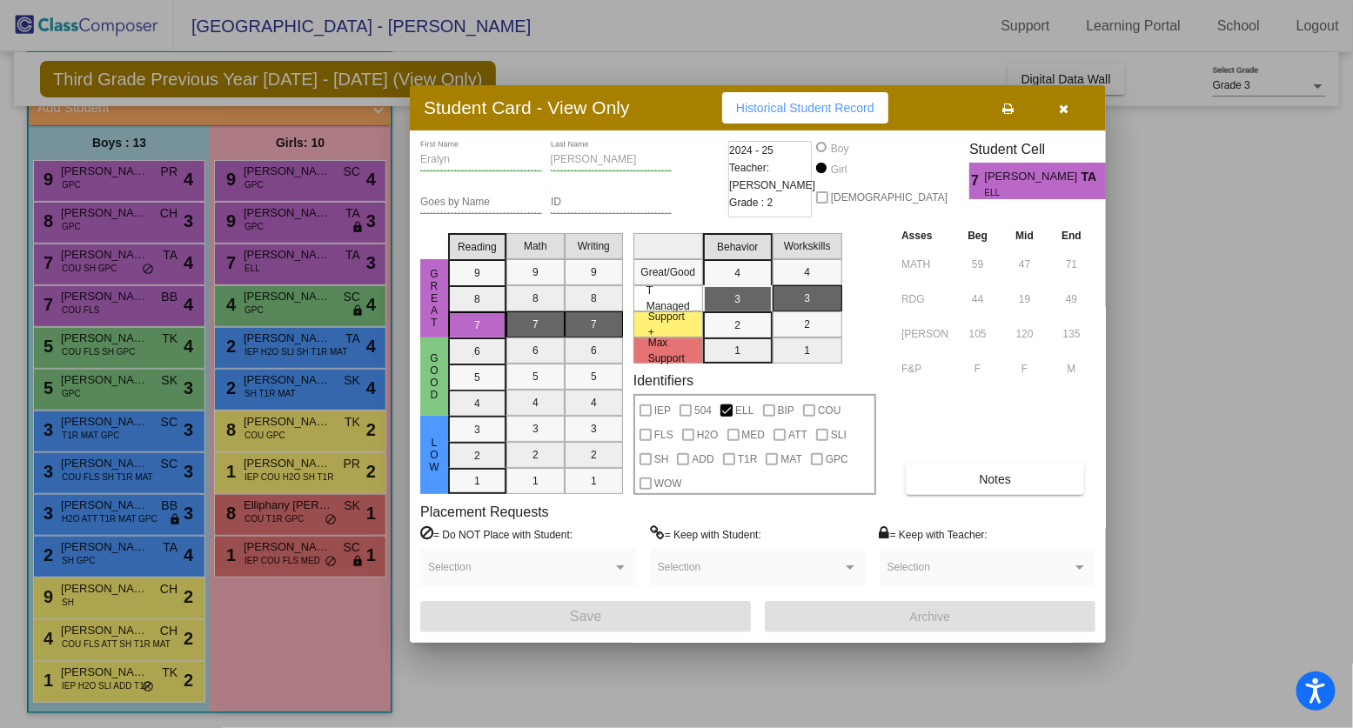
click at [265, 306] on div at bounding box center [676, 364] width 1353 height 728
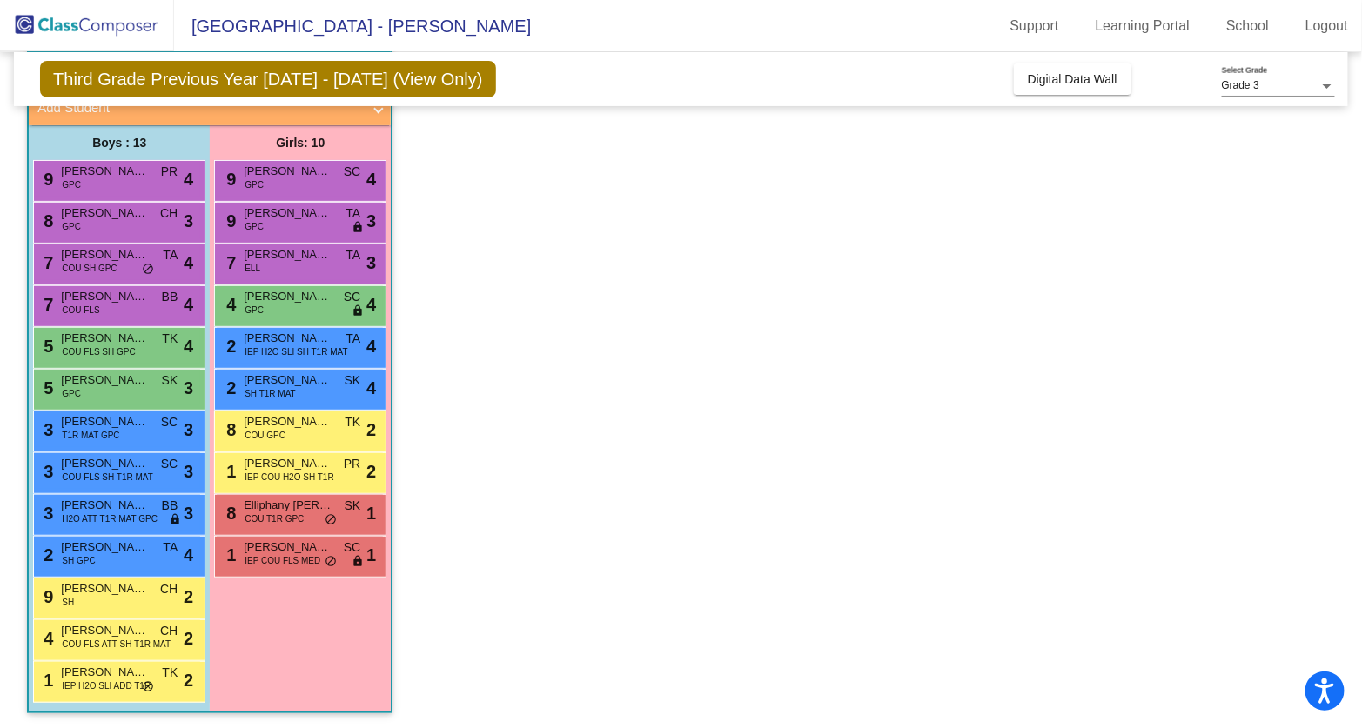
click at [265, 306] on div "4 [PERSON_NAME] GPC SC lock do_not_disturb_alt 4" at bounding box center [300, 304] width 166 height 36
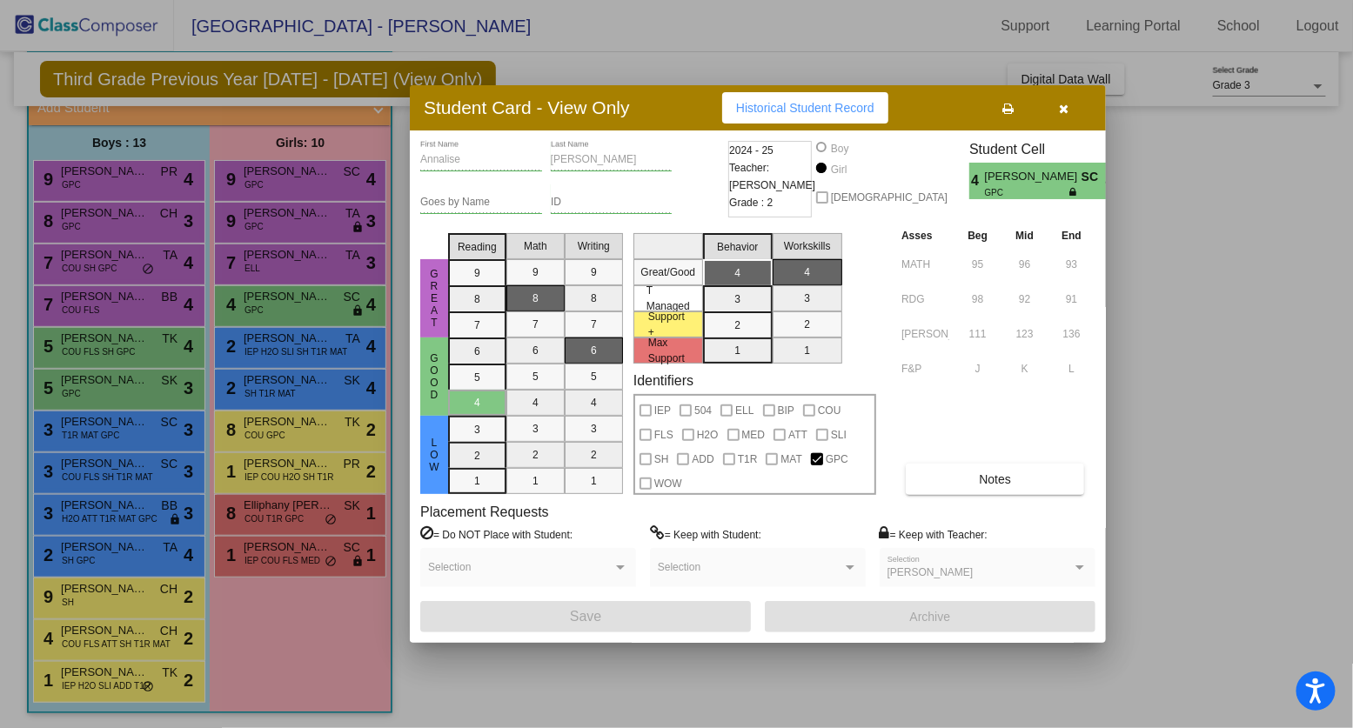
click at [261, 307] on div at bounding box center [676, 364] width 1353 height 728
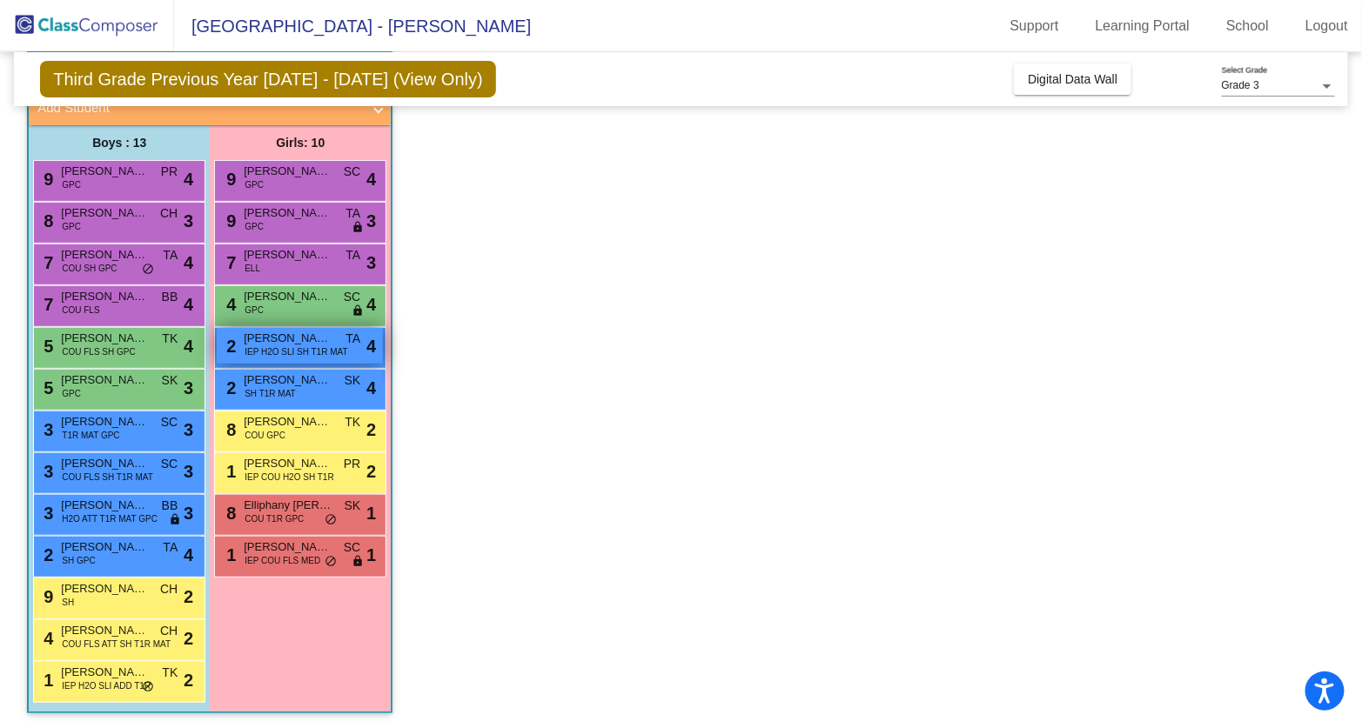
click at [277, 345] on span "IEP H2O SLI SH T1R MAT" at bounding box center [295, 351] width 103 height 13
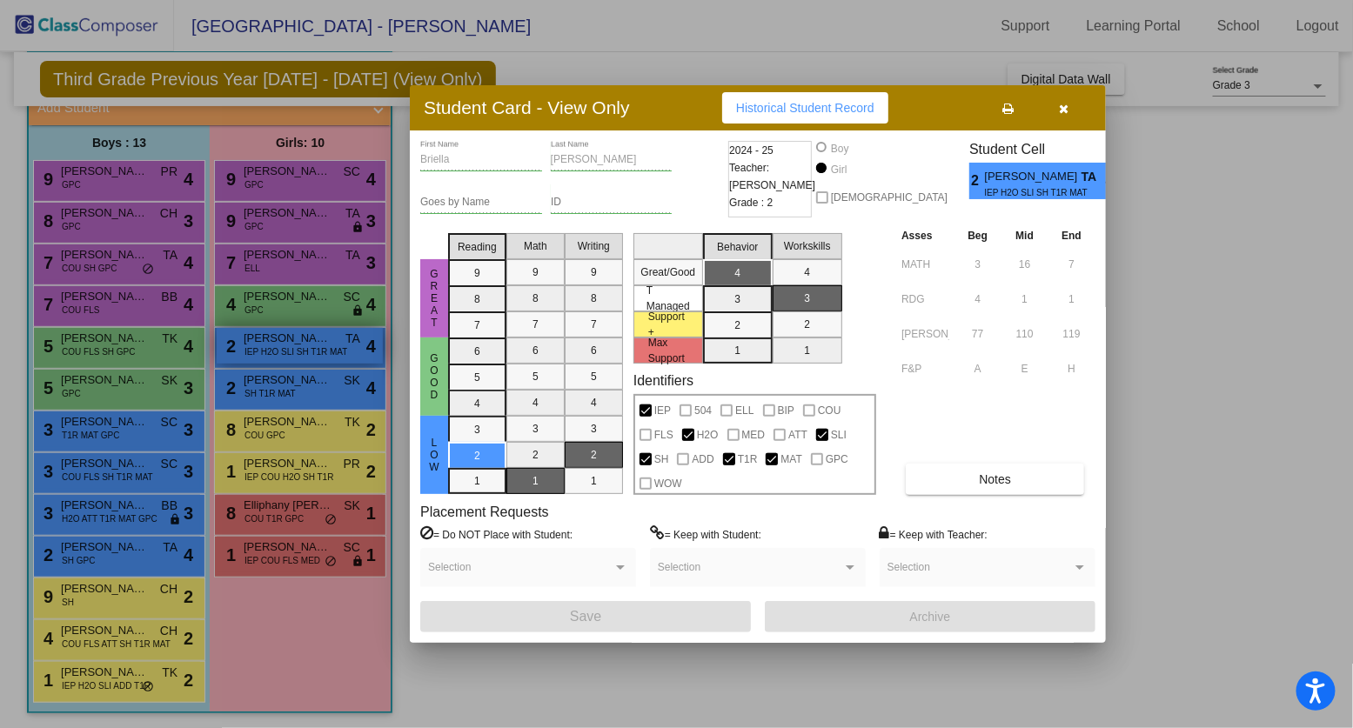
click at [277, 344] on div at bounding box center [676, 364] width 1353 height 728
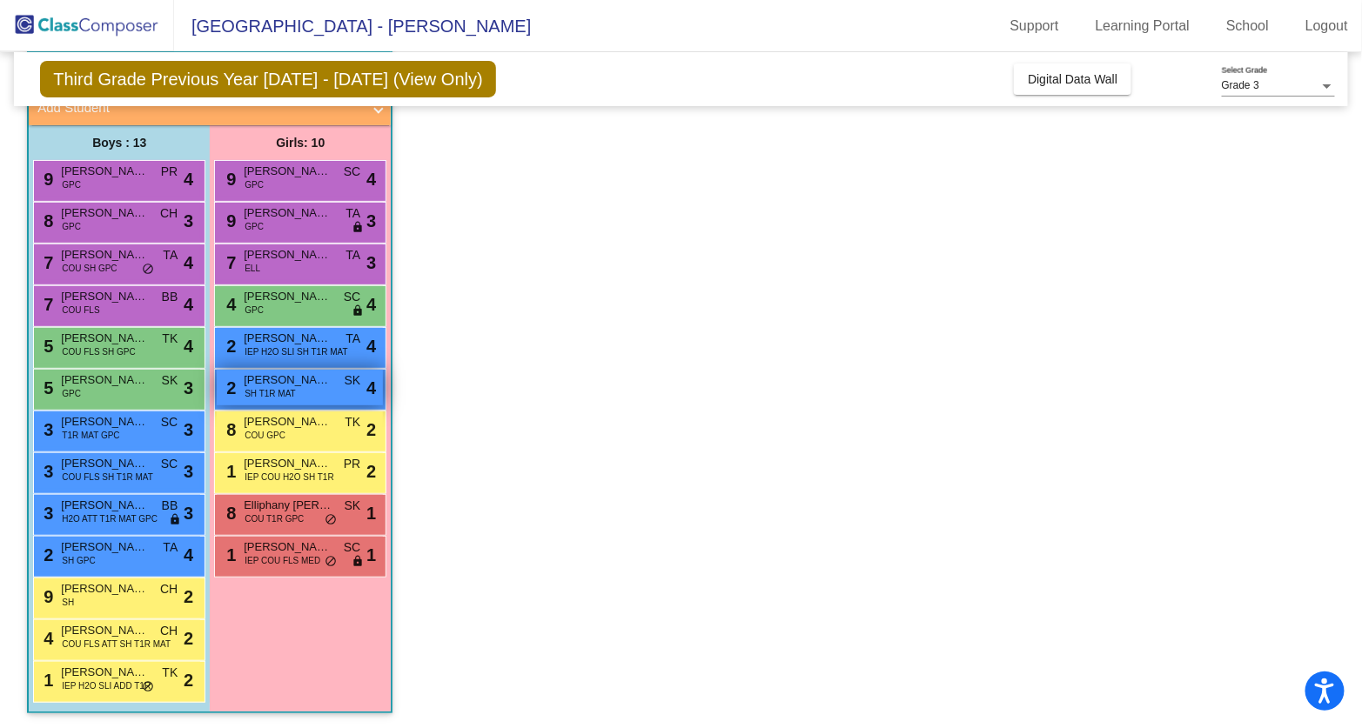
click at [286, 390] on span "SH T1R MAT" at bounding box center [269, 393] width 51 height 13
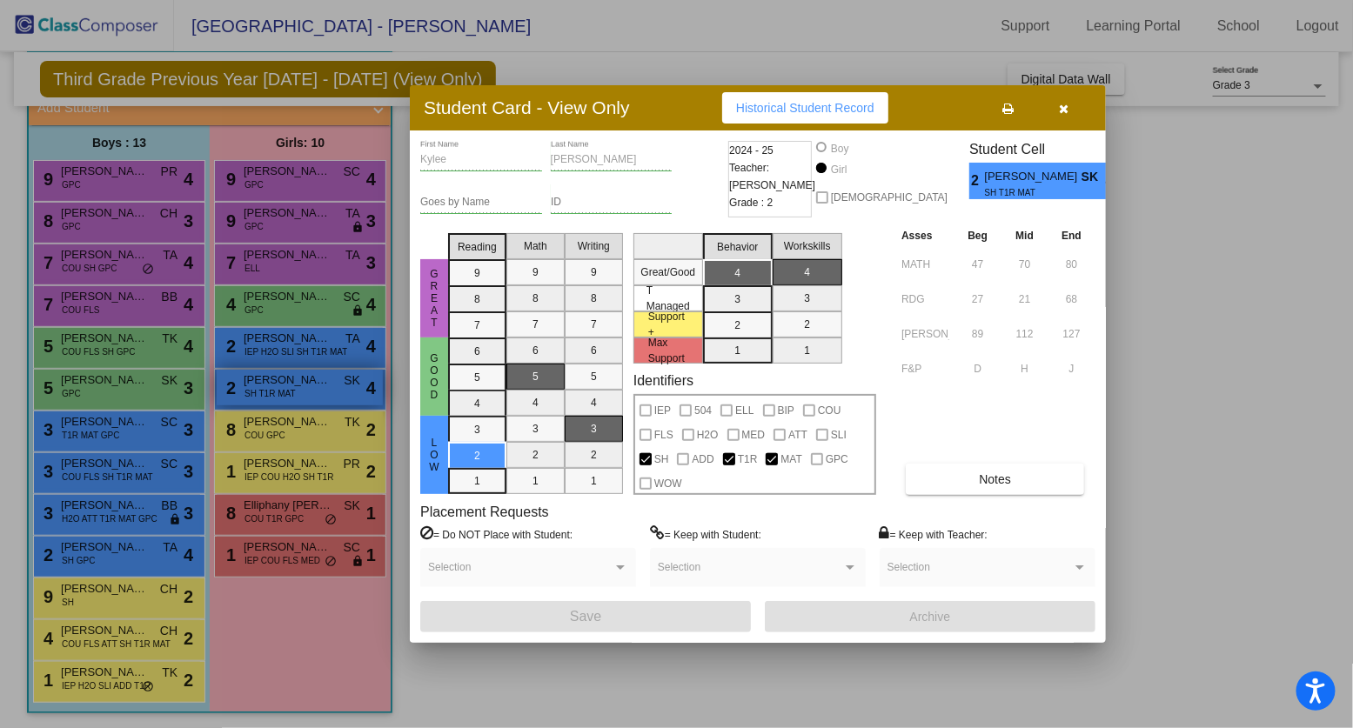
click at [286, 390] on div at bounding box center [676, 364] width 1353 height 728
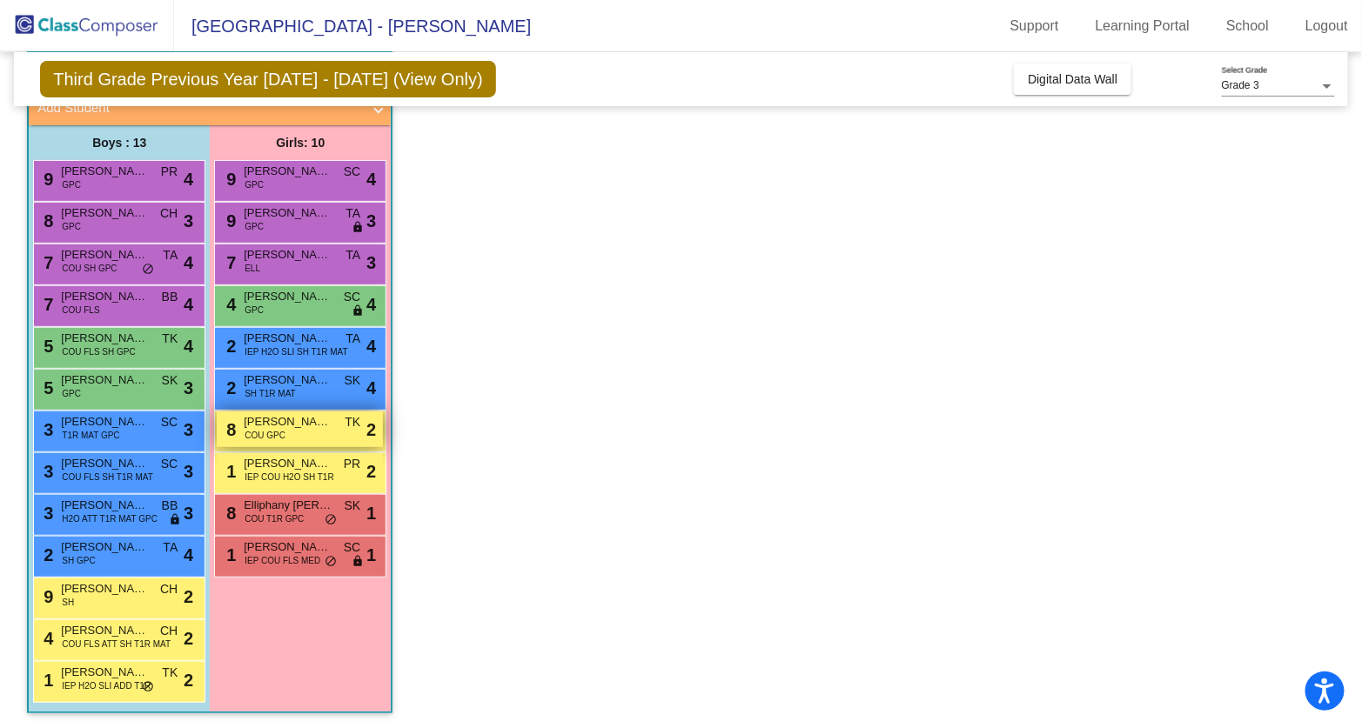
click at [293, 425] on span "[PERSON_NAME]" at bounding box center [287, 421] width 87 height 17
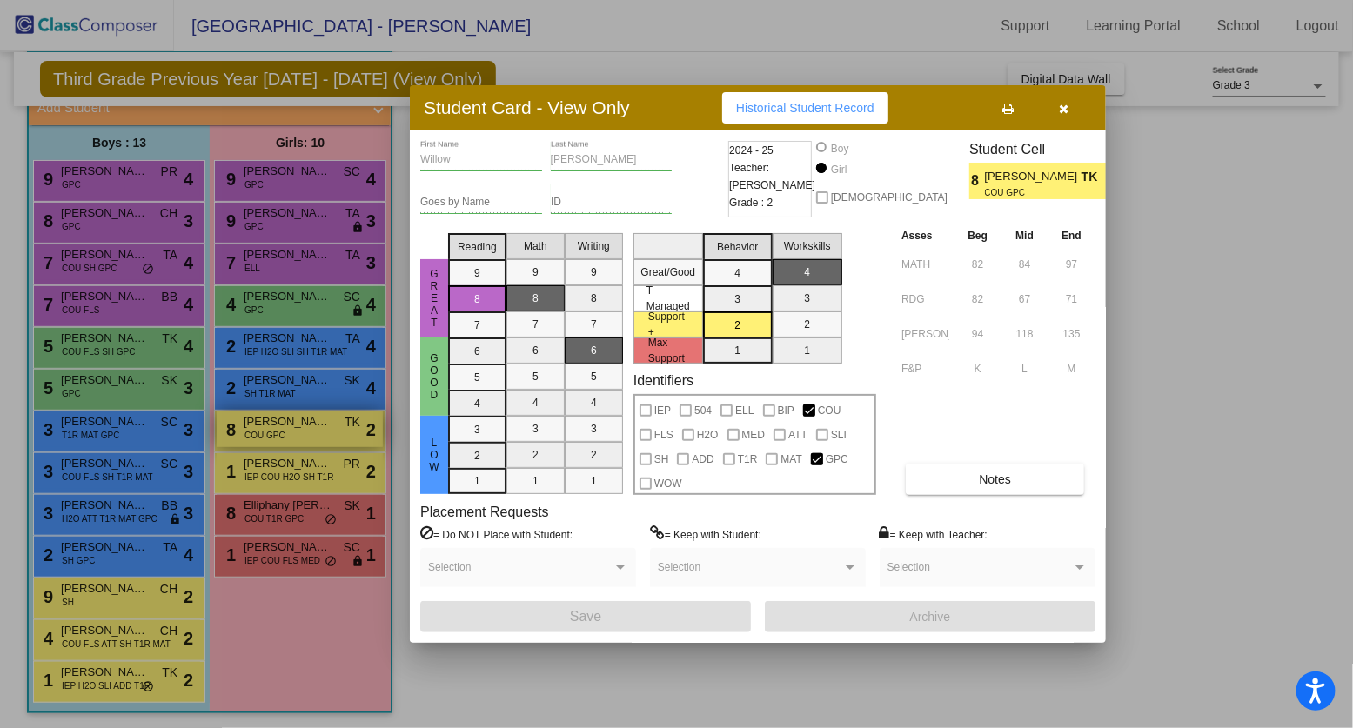
click at [293, 425] on div at bounding box center [676, 364] width 1353 height 728
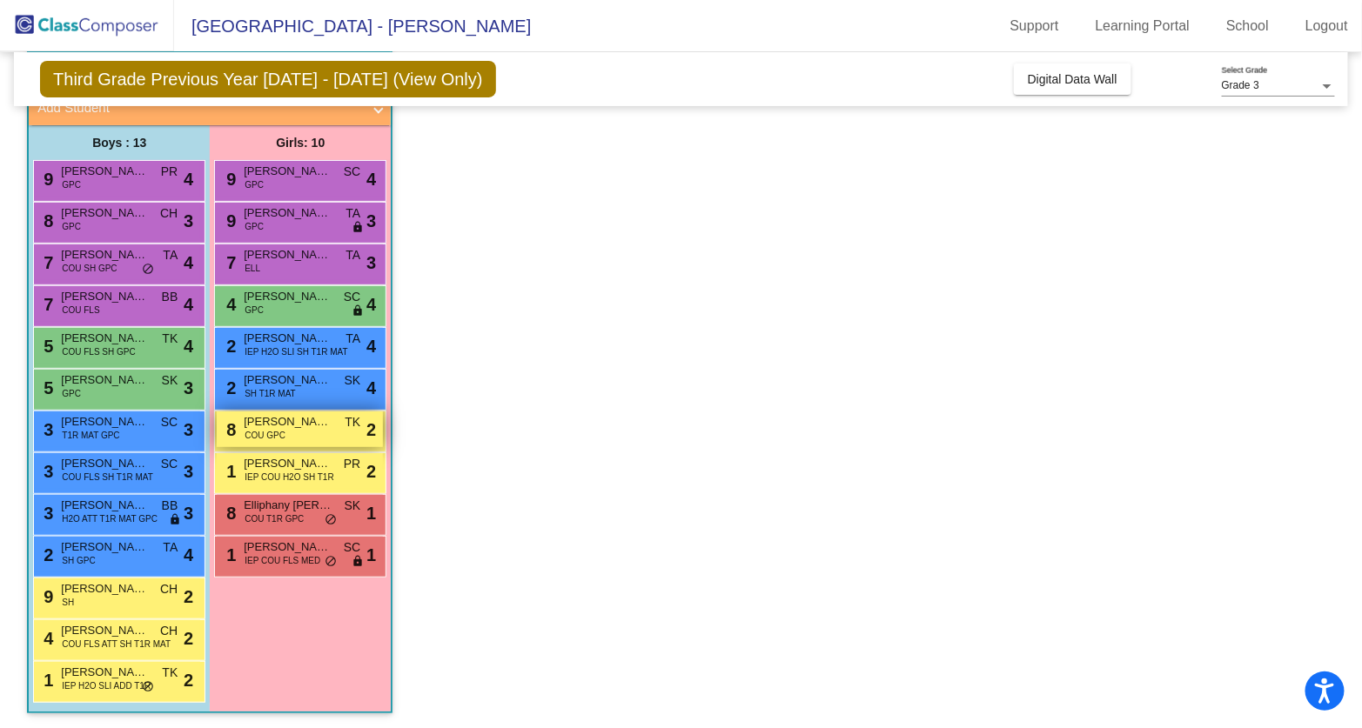
click at [293, 425] on span "[PERSON_NAME]" at bounding box center [287, 421] width 87 height 17
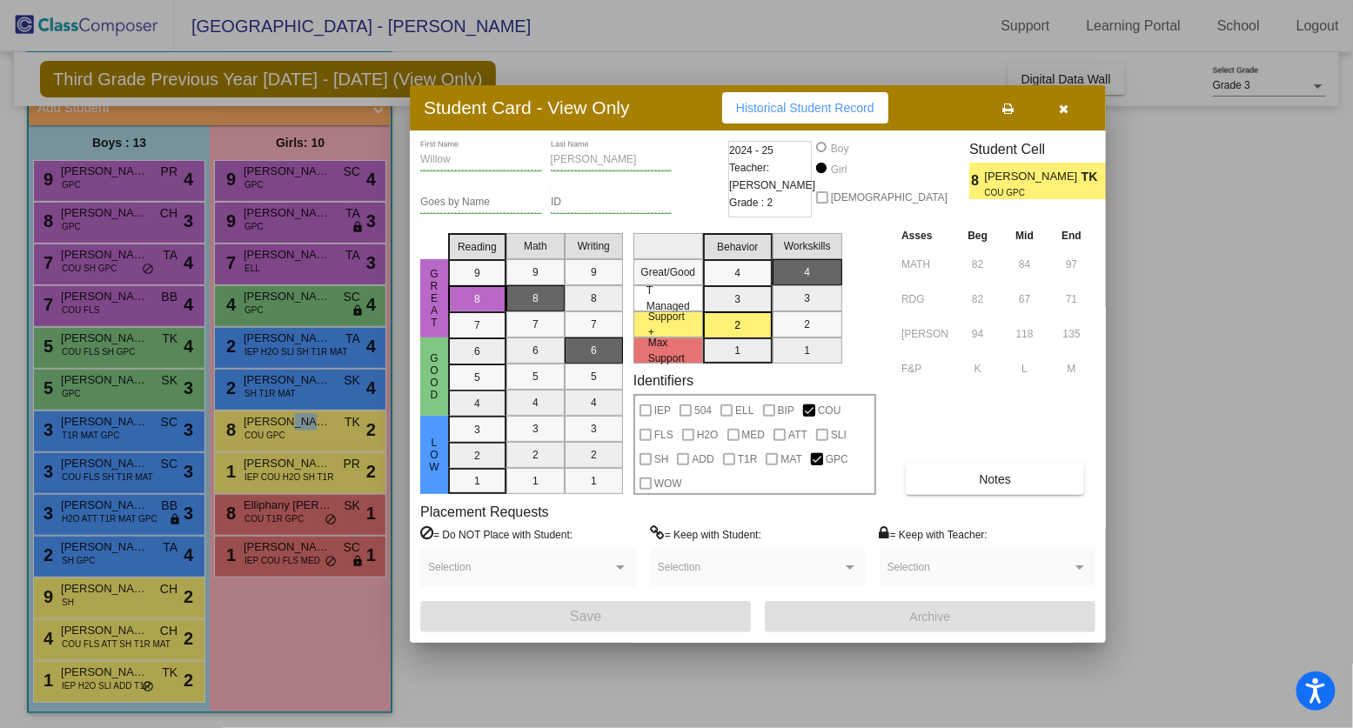
click at [298, 472] on div at bounding box center [676, 364] width 1353 height 728
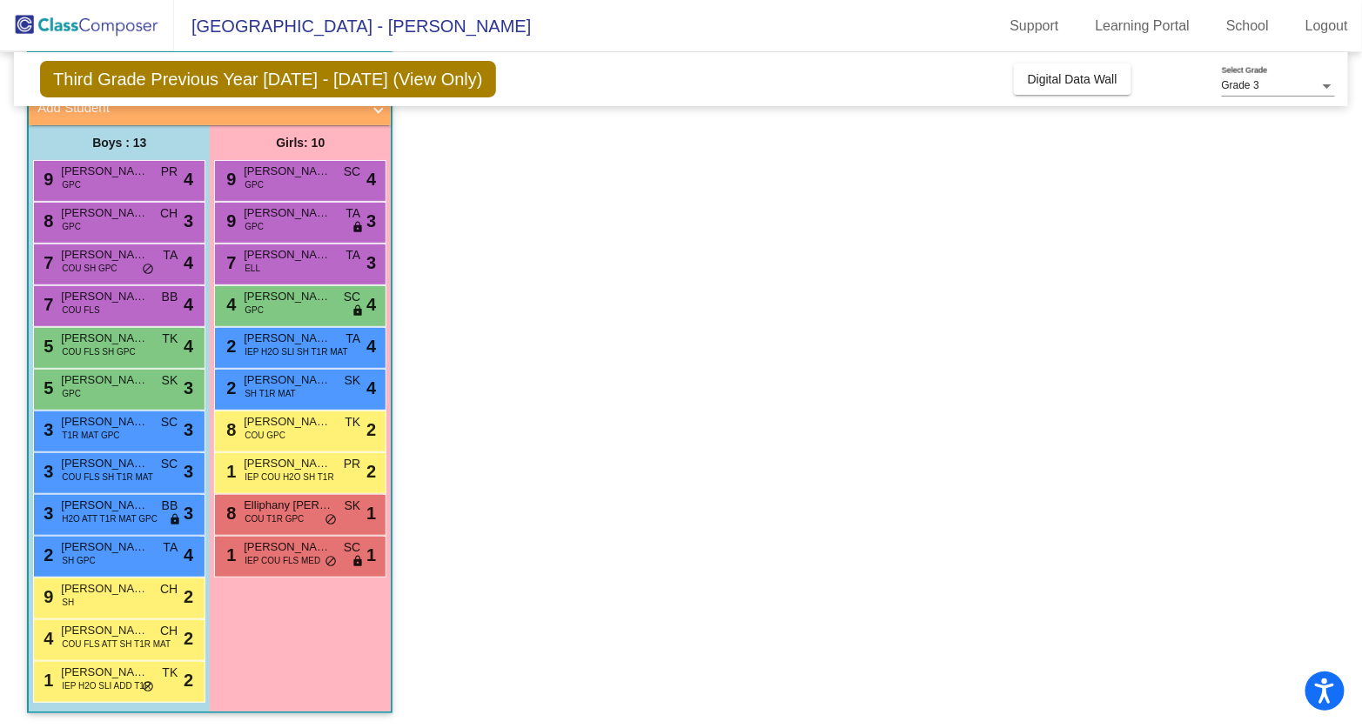
click at [298, 472] on span "IEP COU H2O SH T1R" at bounding box center [288, 477] width 89 height 13
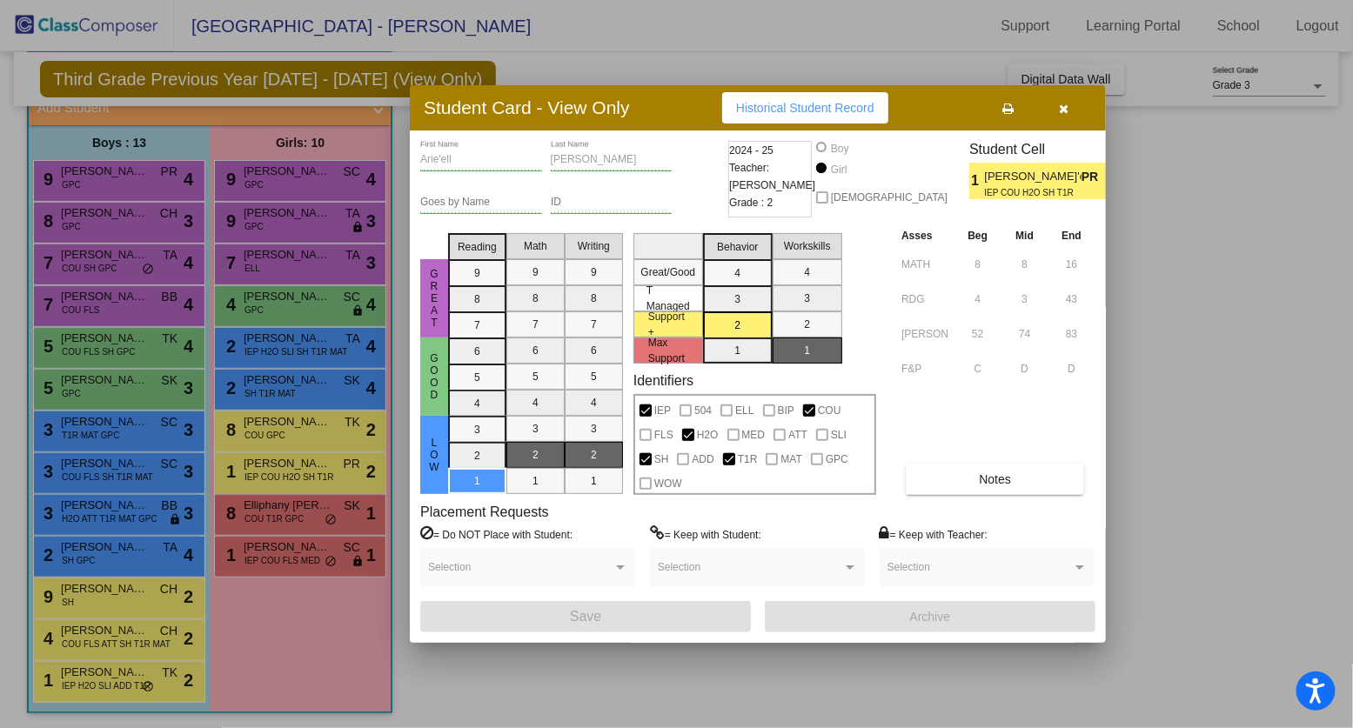
click at [291, 508] on div at bounding box center [676, 364] width 1353 height 728
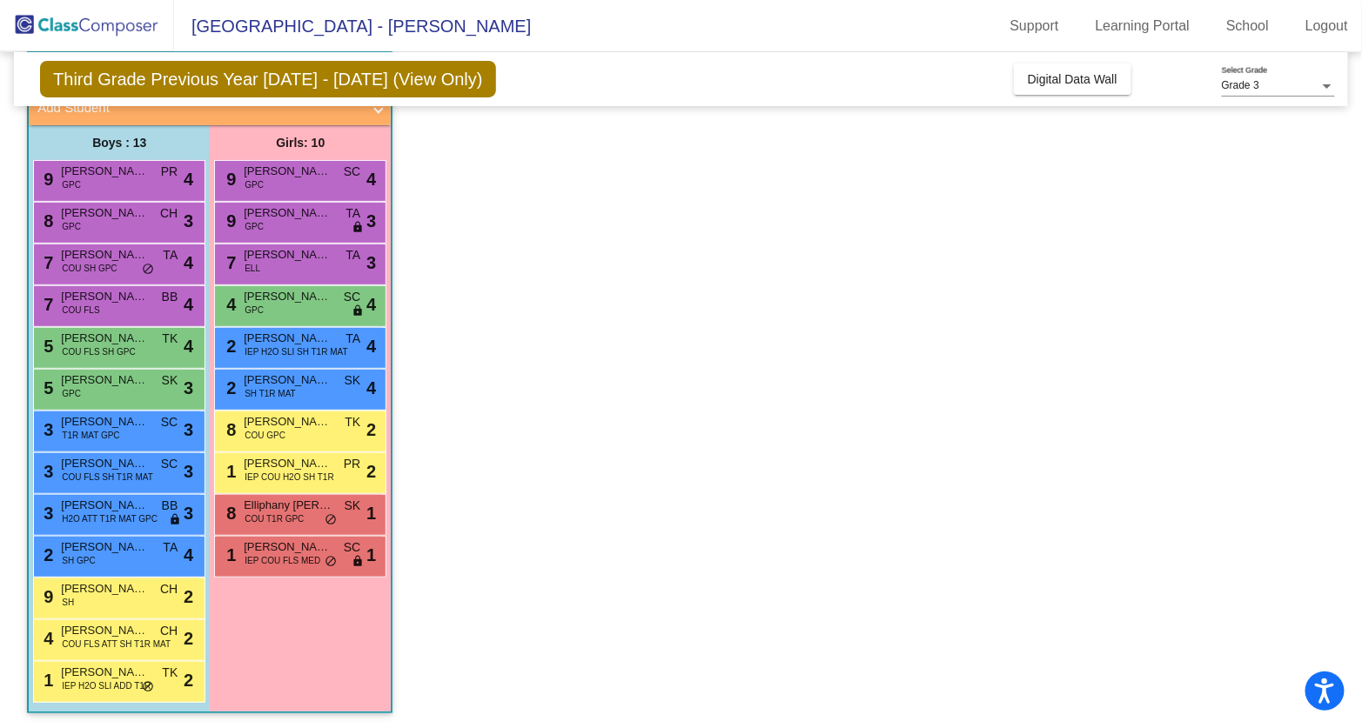
click at [291, 508] on span "Elliphany [PERSON_NAME]" at bounding box center [287, 505] width 87 height 17
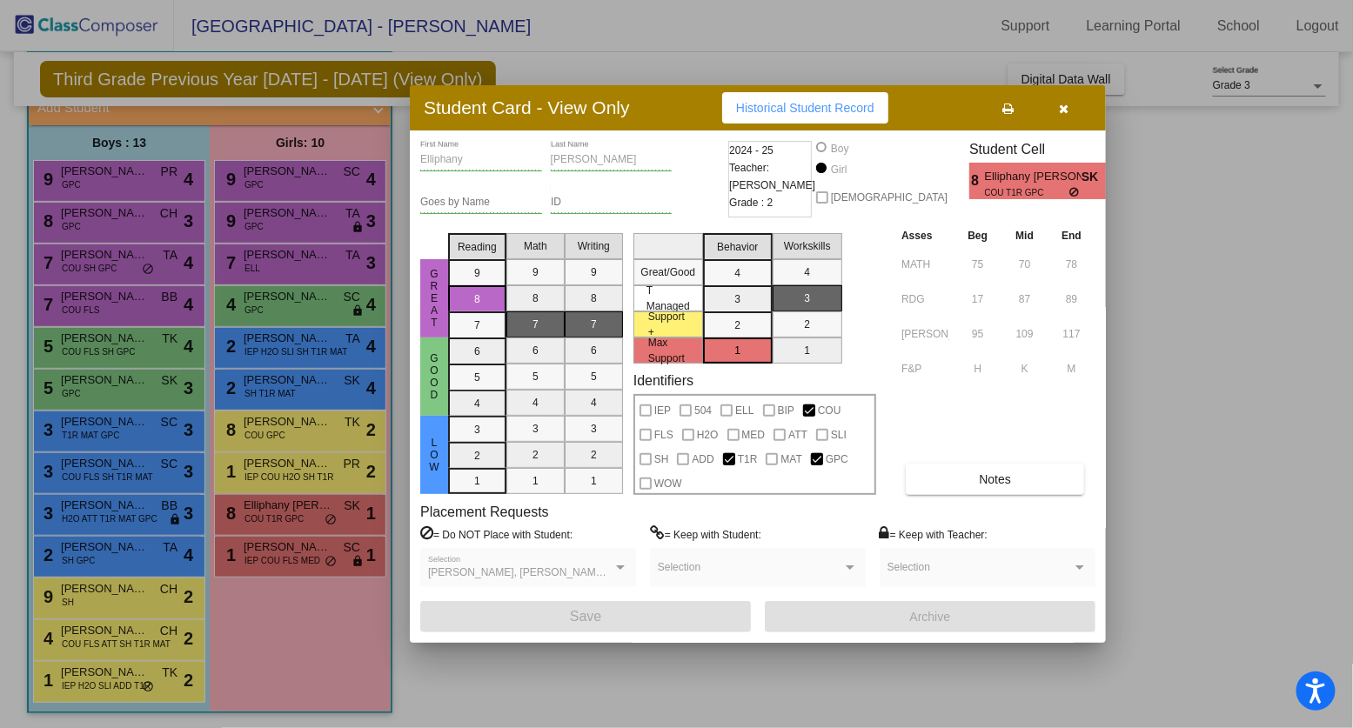
click at [291, 508] on div at bounding box center [676, 364] width 1353 height 728
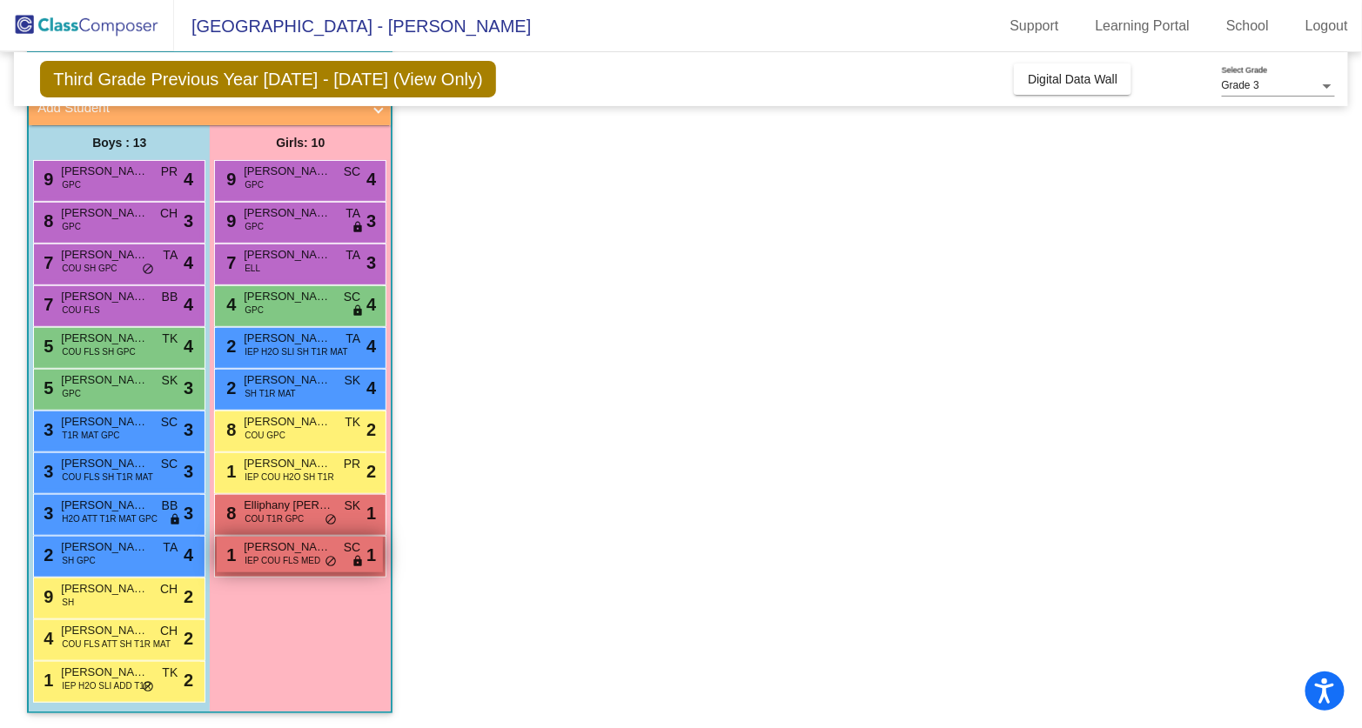
click at [288, 546] on span "[PERSON_NAME]" at bounding box center [287, 547] width 87 height 17
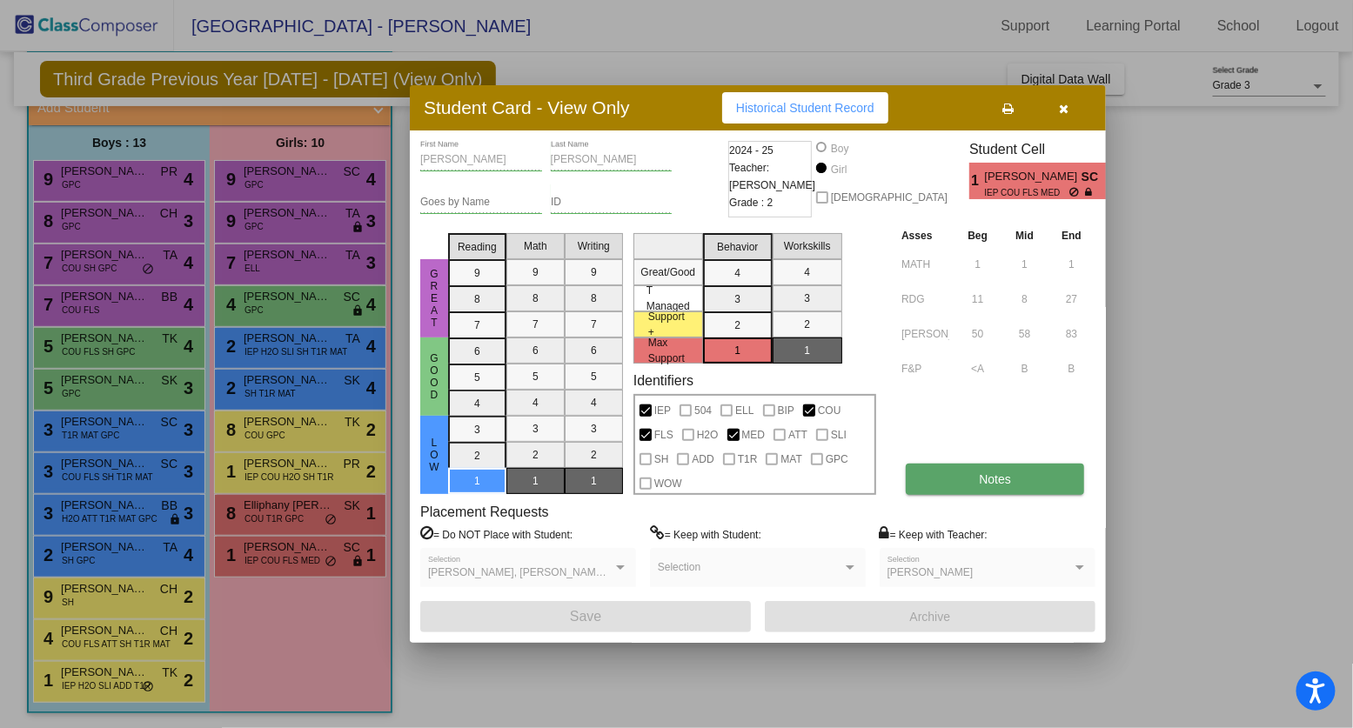
click at [979, 481] on span "Notes" at bounding box center [995, 479] width 32 height 14
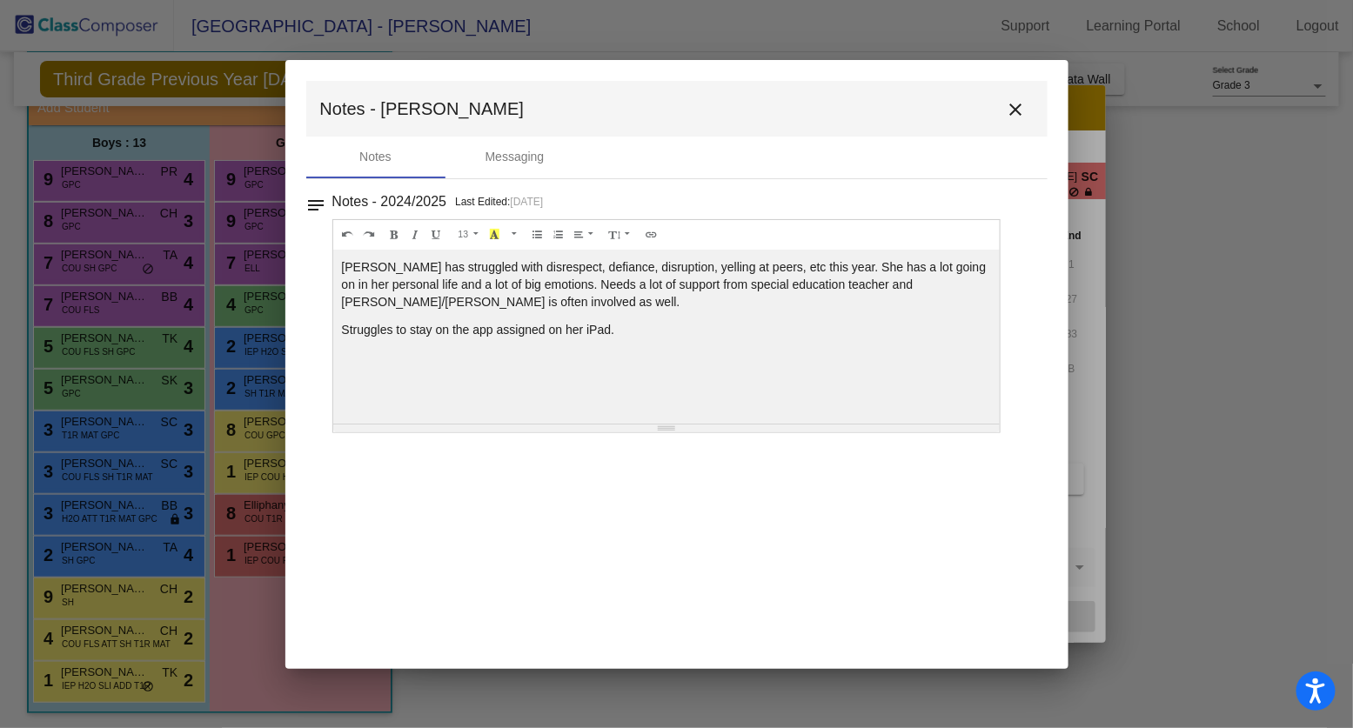
click at [1011, 111] on mat-icon "close" at bounding box center [1016, 109] width 21 height 21
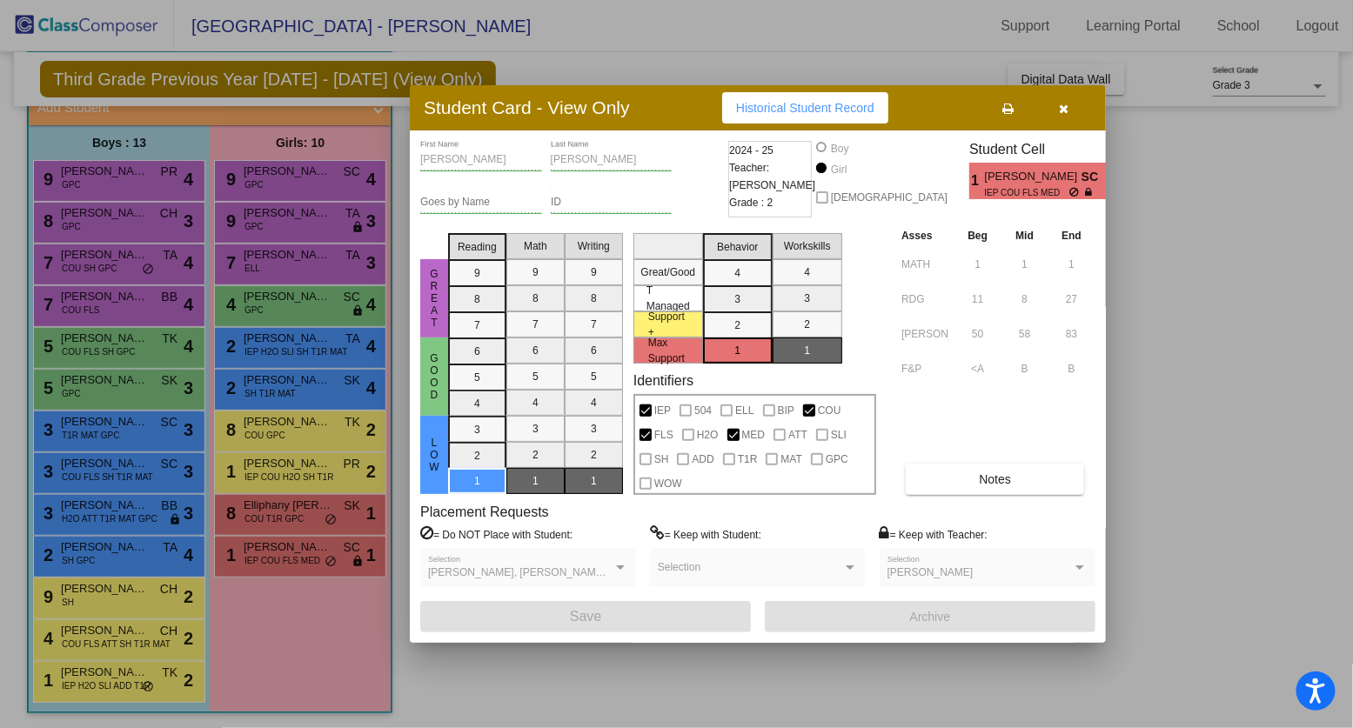
click at [1066, 107] on icon "button" at bounding box center [1065, 109] width 10 height 12
